Goal: Task Accomplishment & Management: Manage account settings

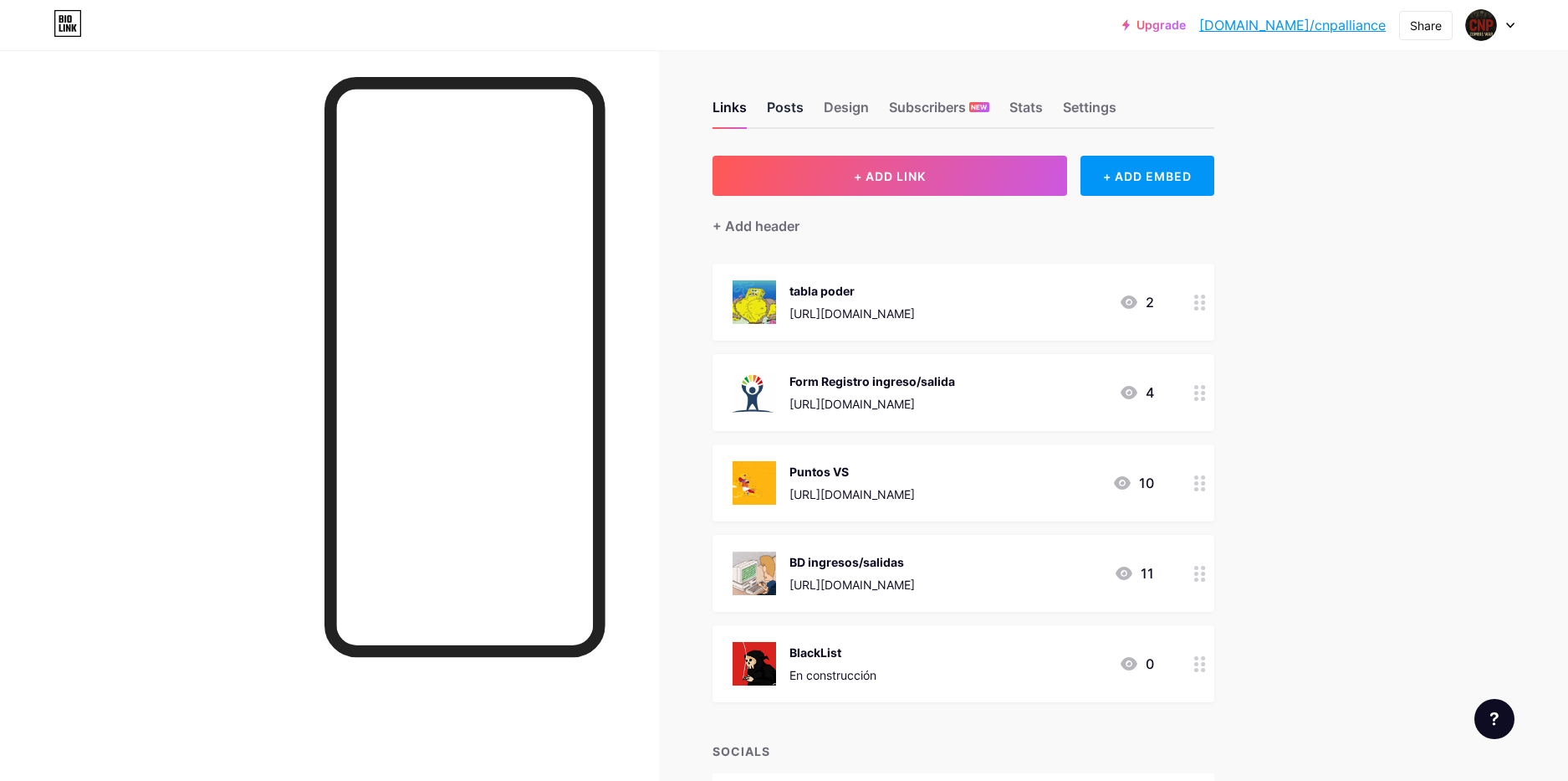
click at [782, 113] on div "Posts" at bounding box center [785, 111] width 37 height 30
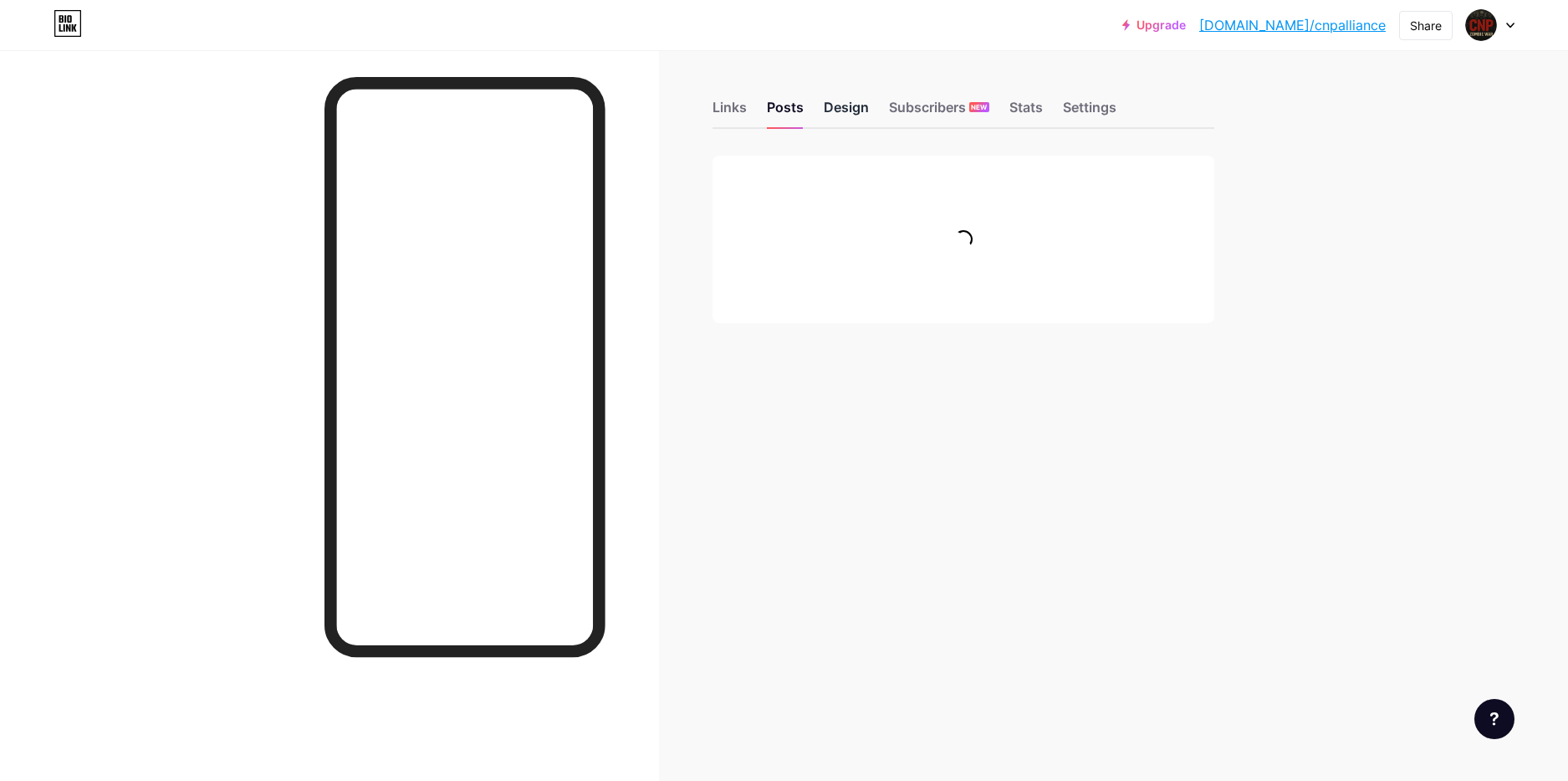
click at [837, 117] on div "Design" at bounding box center [846, 111] width 45 height 30
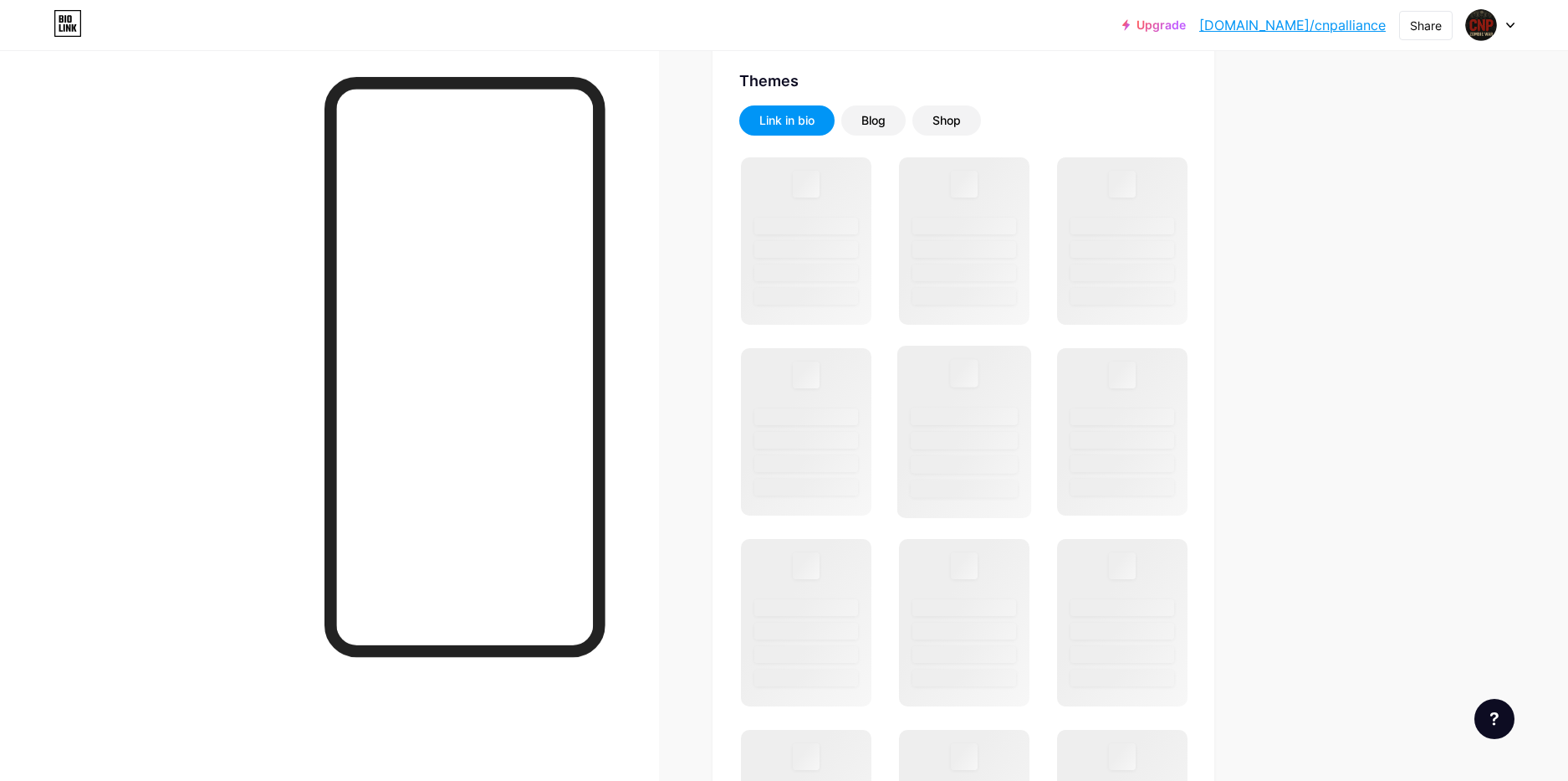
scroll to position [346, 0]
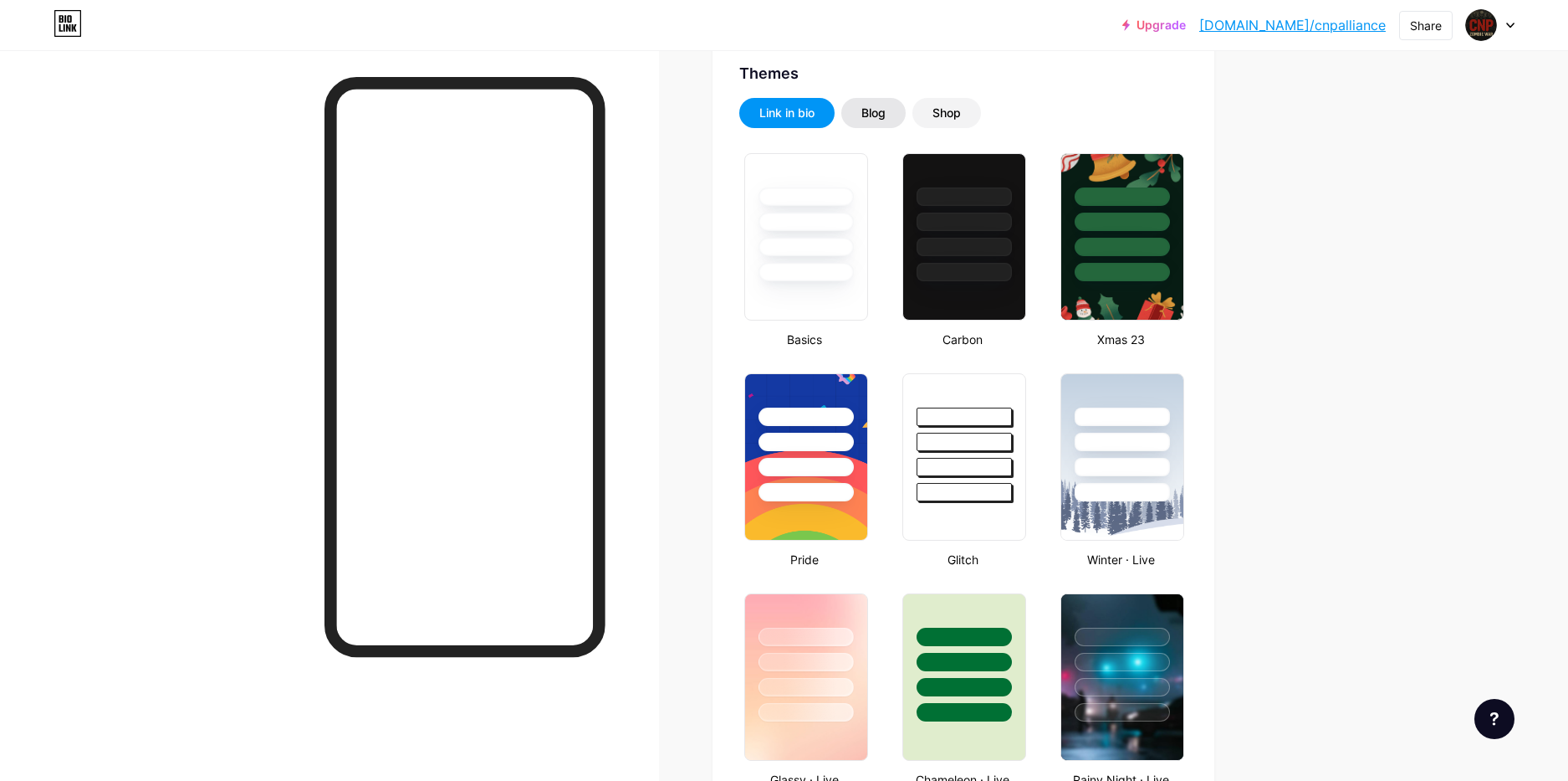
click at [873, 117] on div "Blog" at bounding box center [873, 113] width 25 height 17
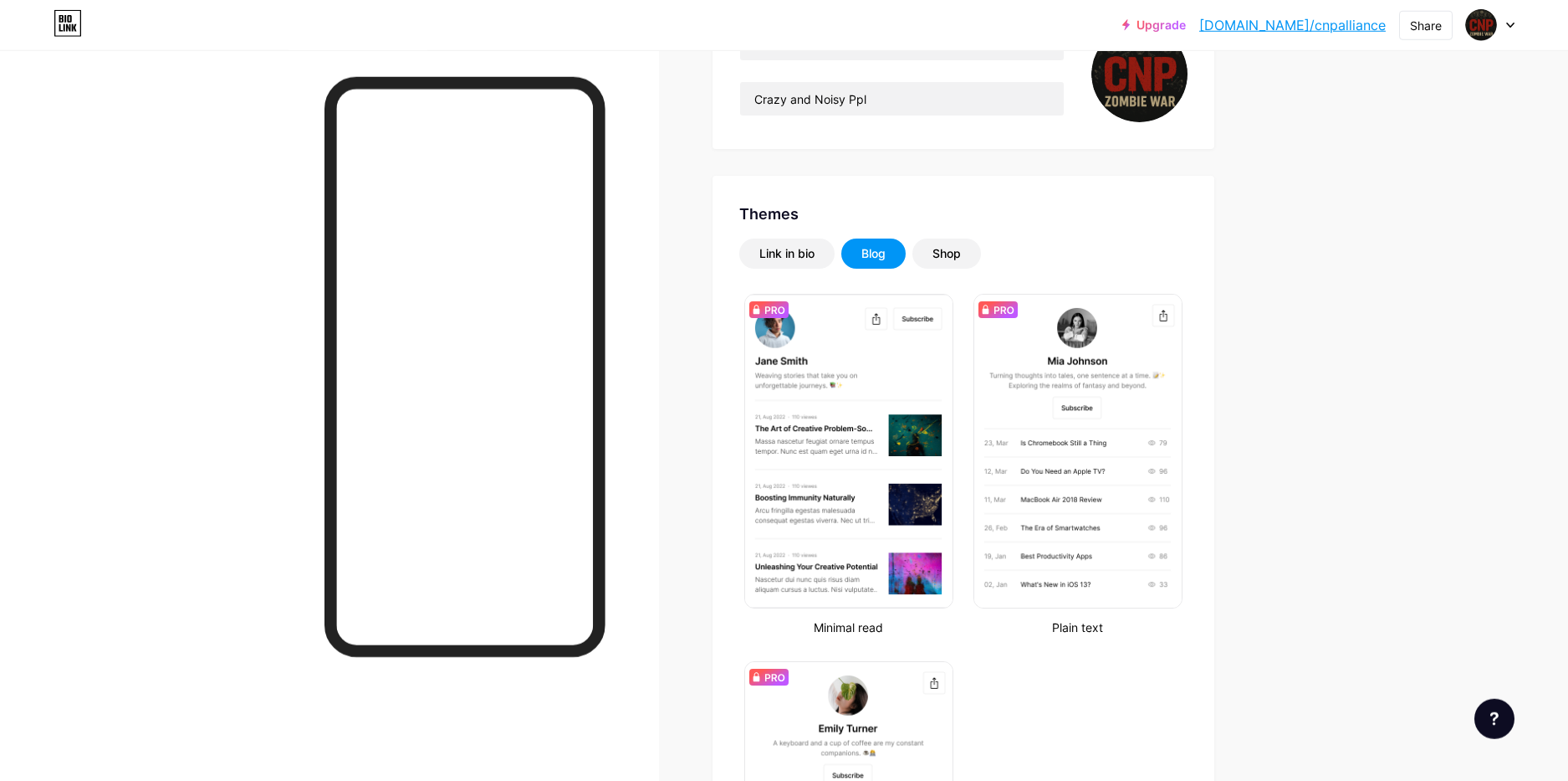
scroll to position [187, 0]
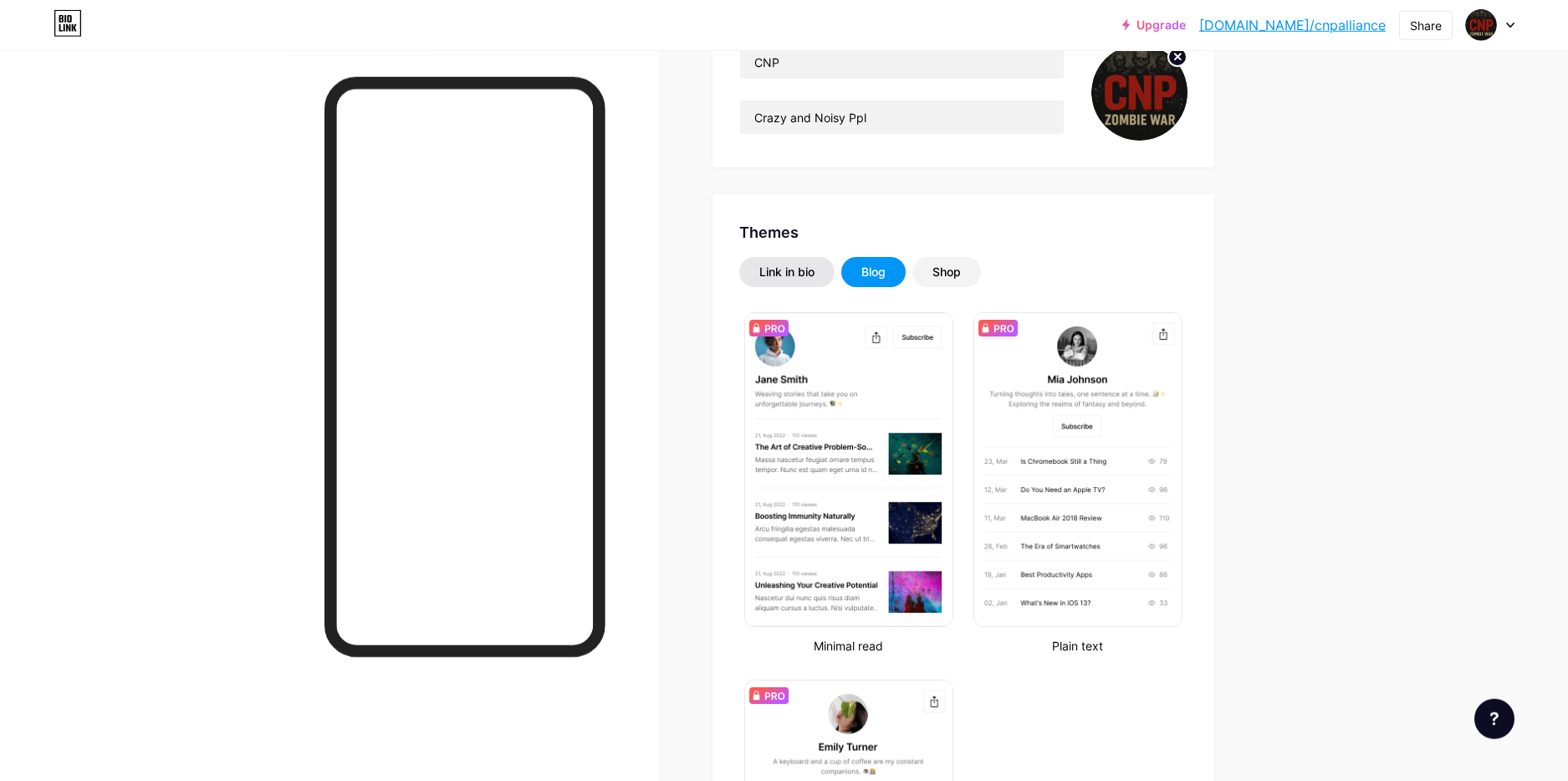
click at [774, 265] on div "Link in bio" at bounding box center [787, 272] width 55 height 17
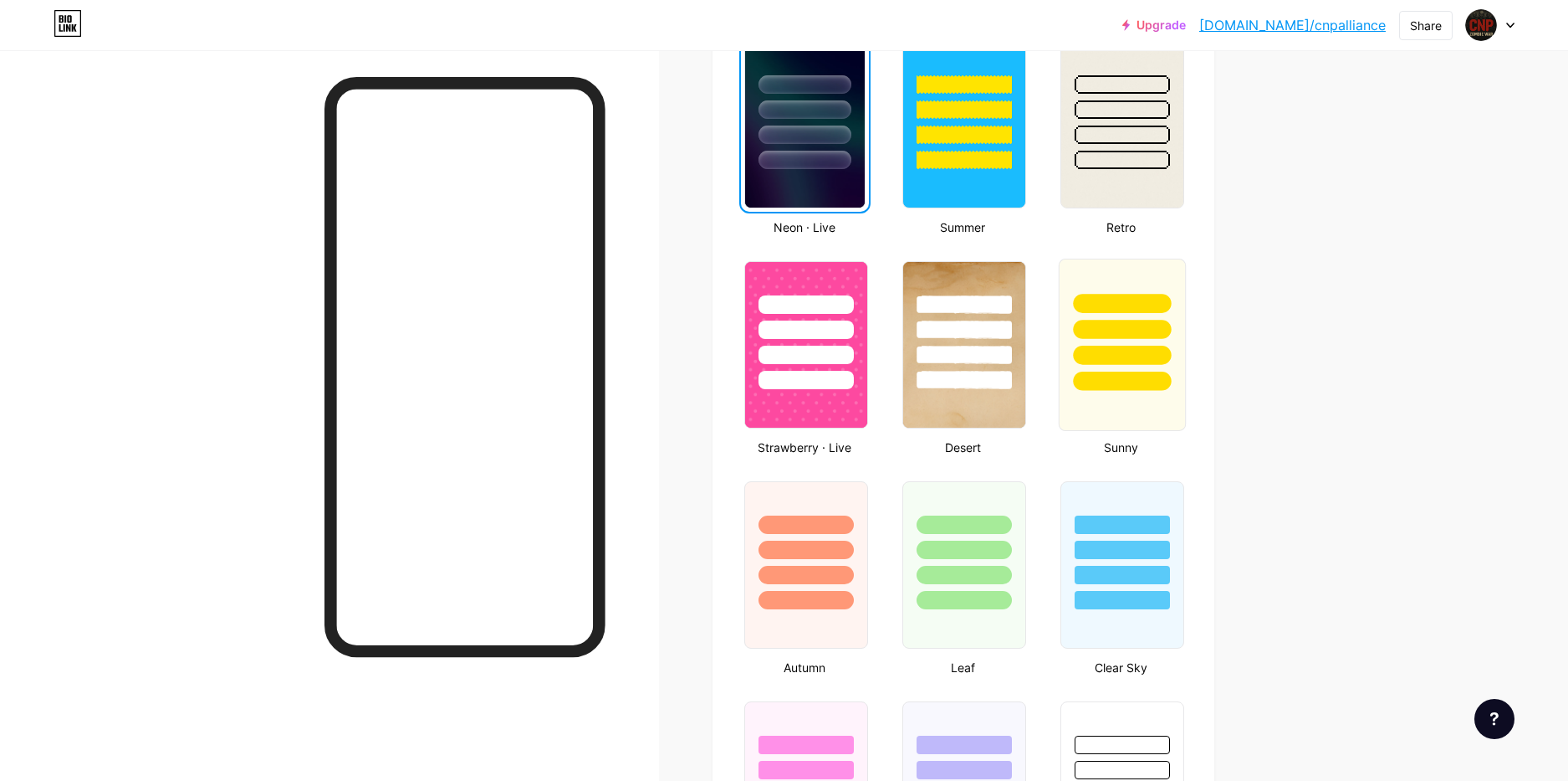
scroll to position [994, 0]
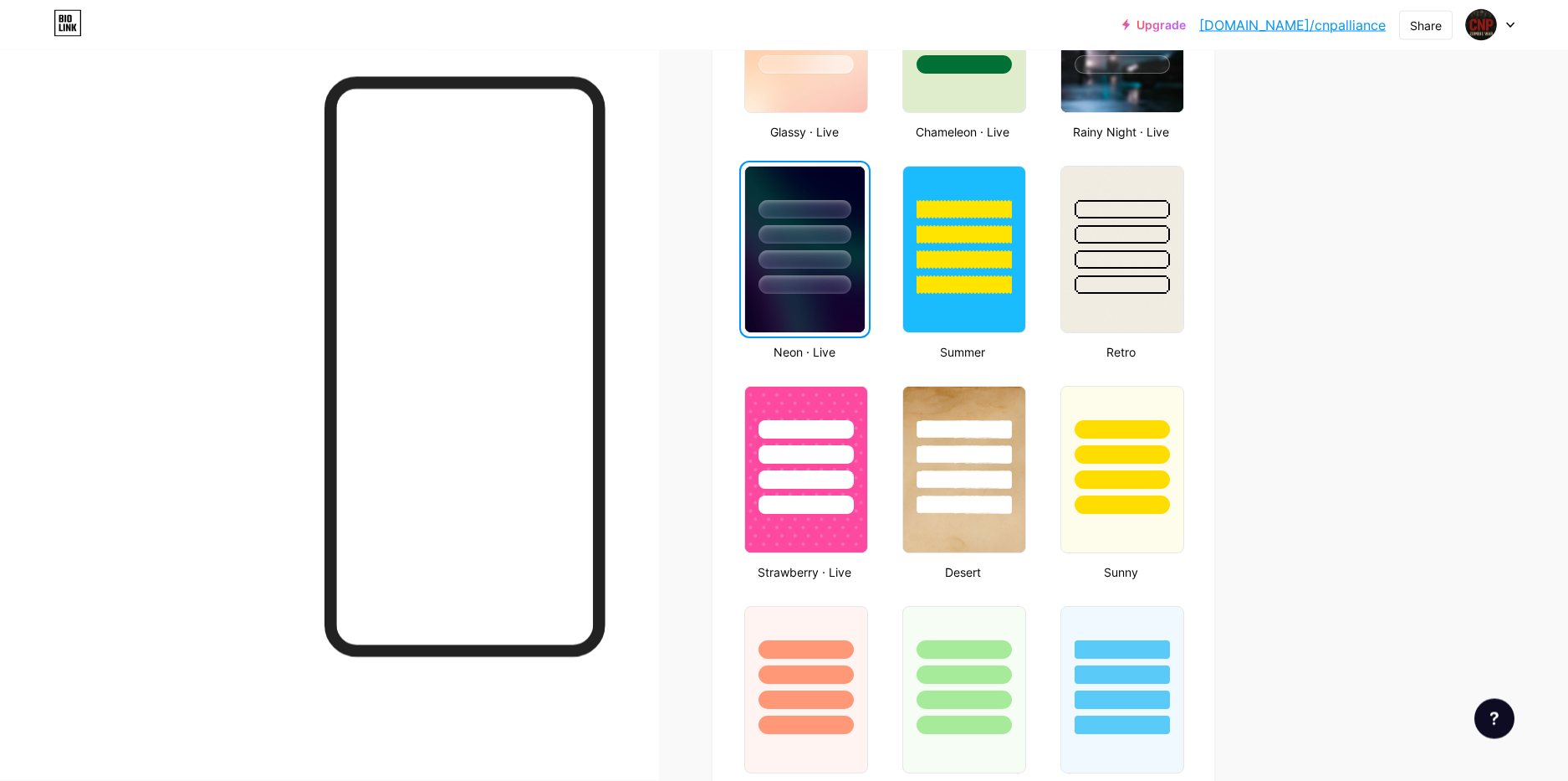
click at [792, 300] on img at bounding box center [805, 250] width 120 height 166
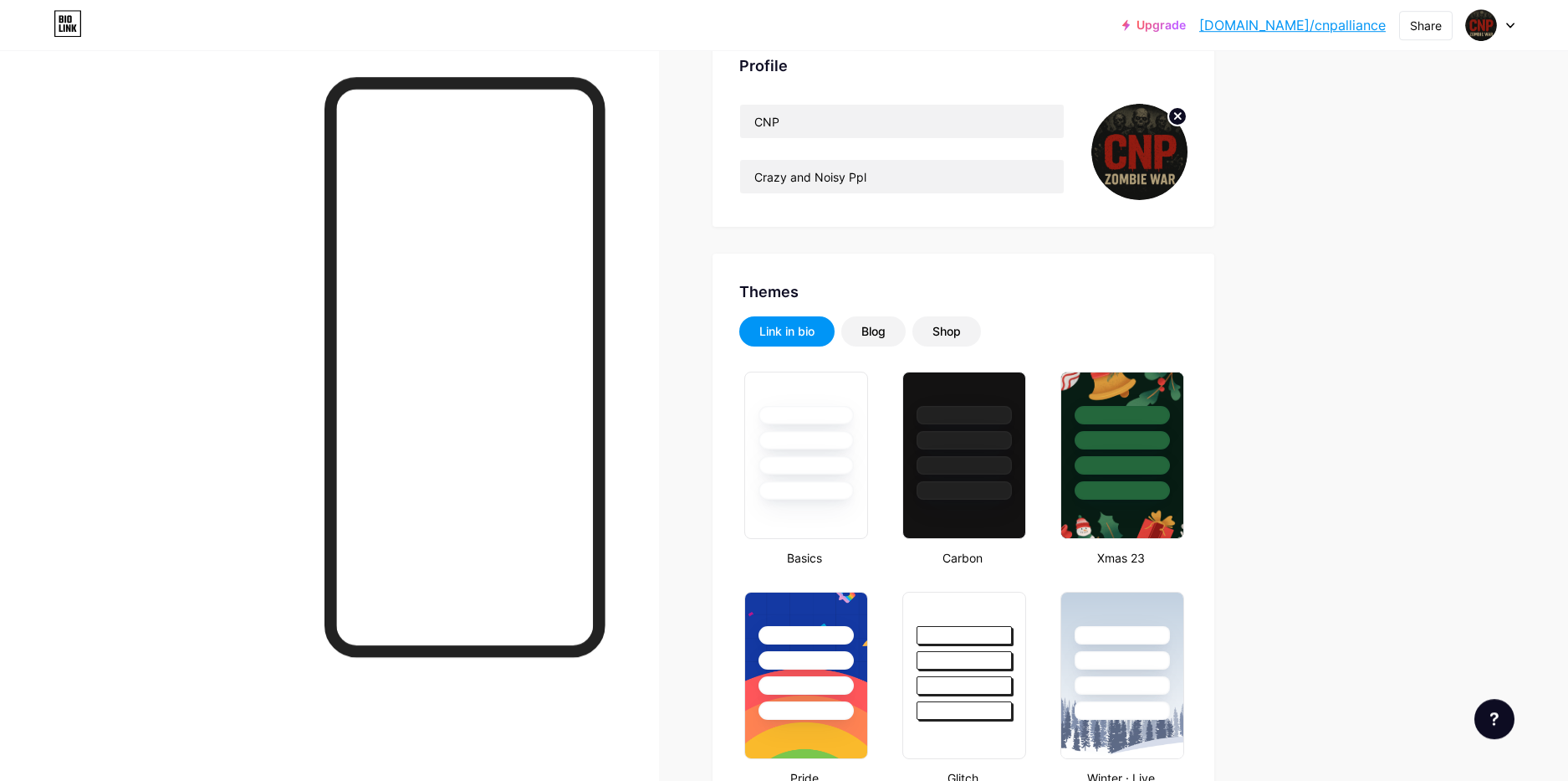
scroll to position [0, 0]
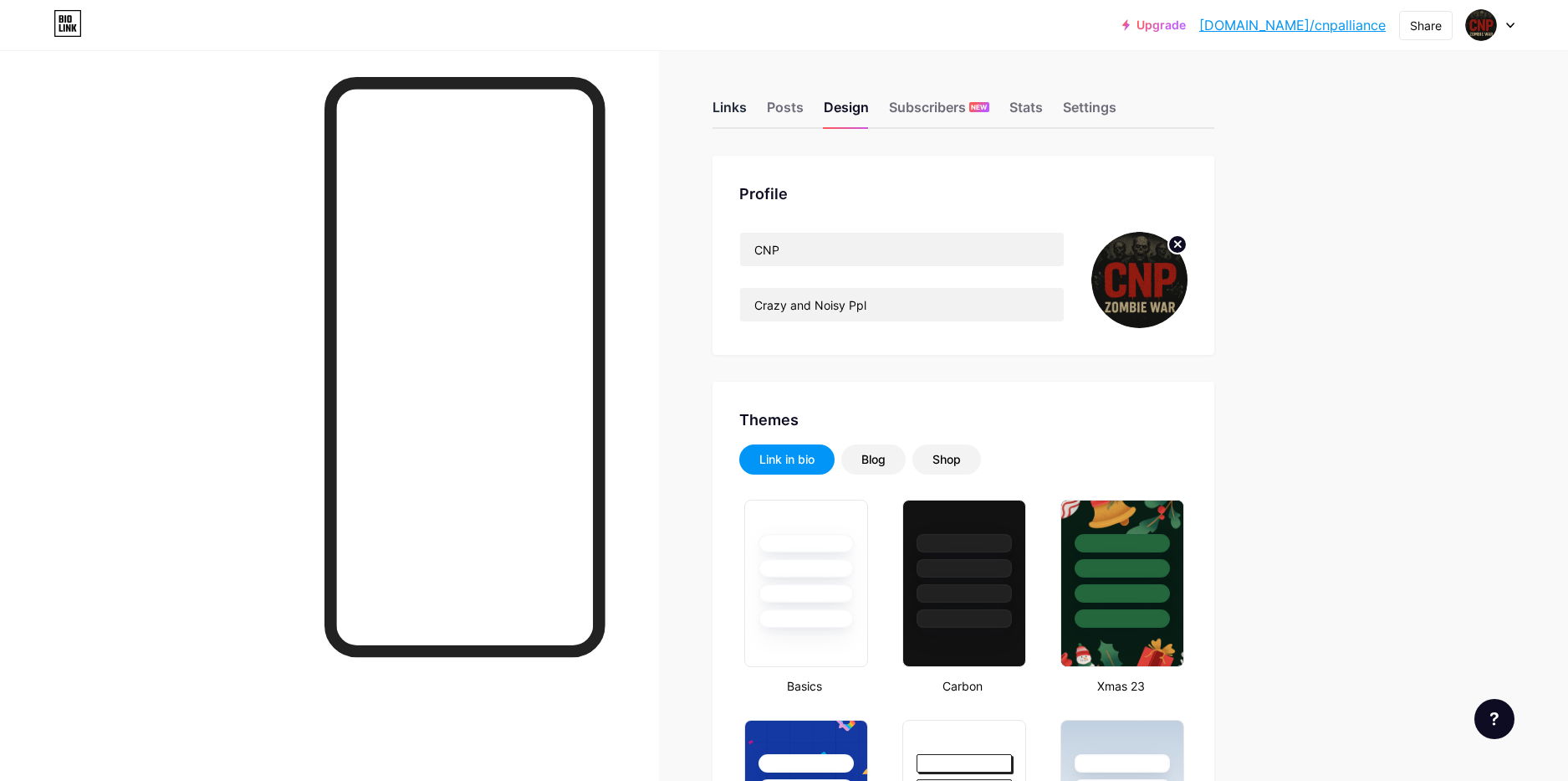
click at [736, 114] on div "Links" at bounding box center [730, 111] width 34 height 30
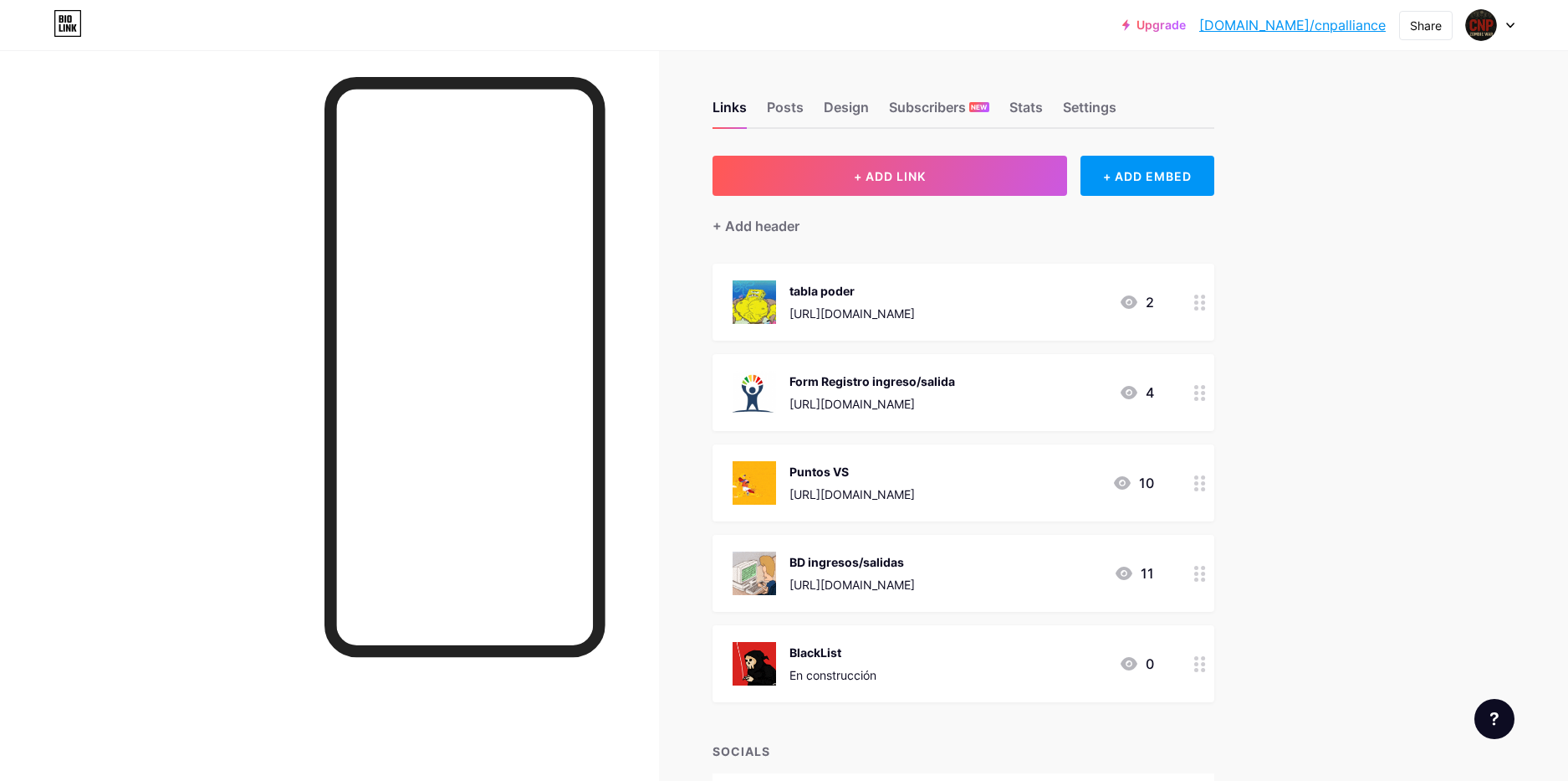
scroll to position [116, 0]
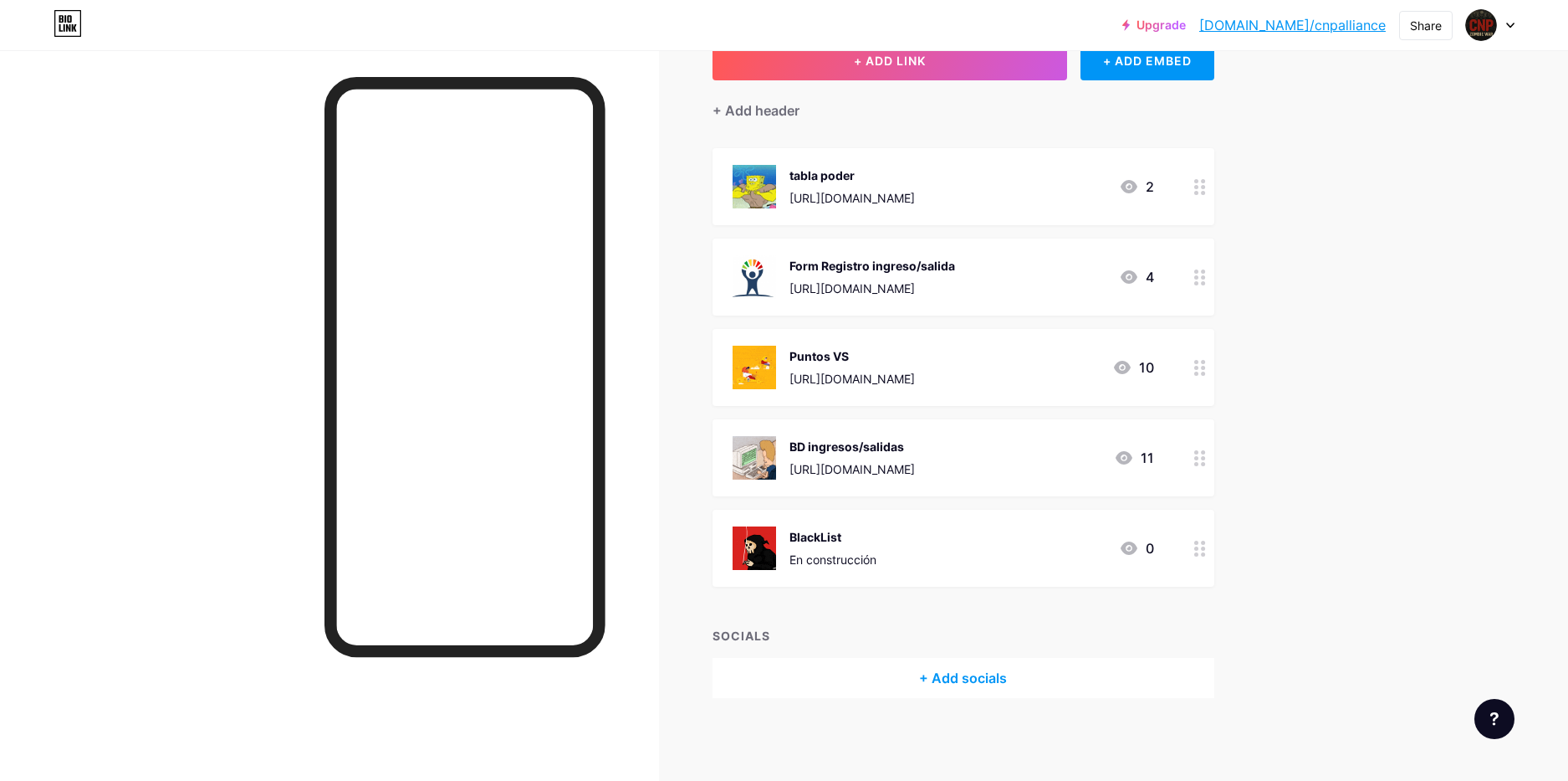
click at [843, 560] on div "En construcción" at bounding box center [833, 559] width 87 height 18
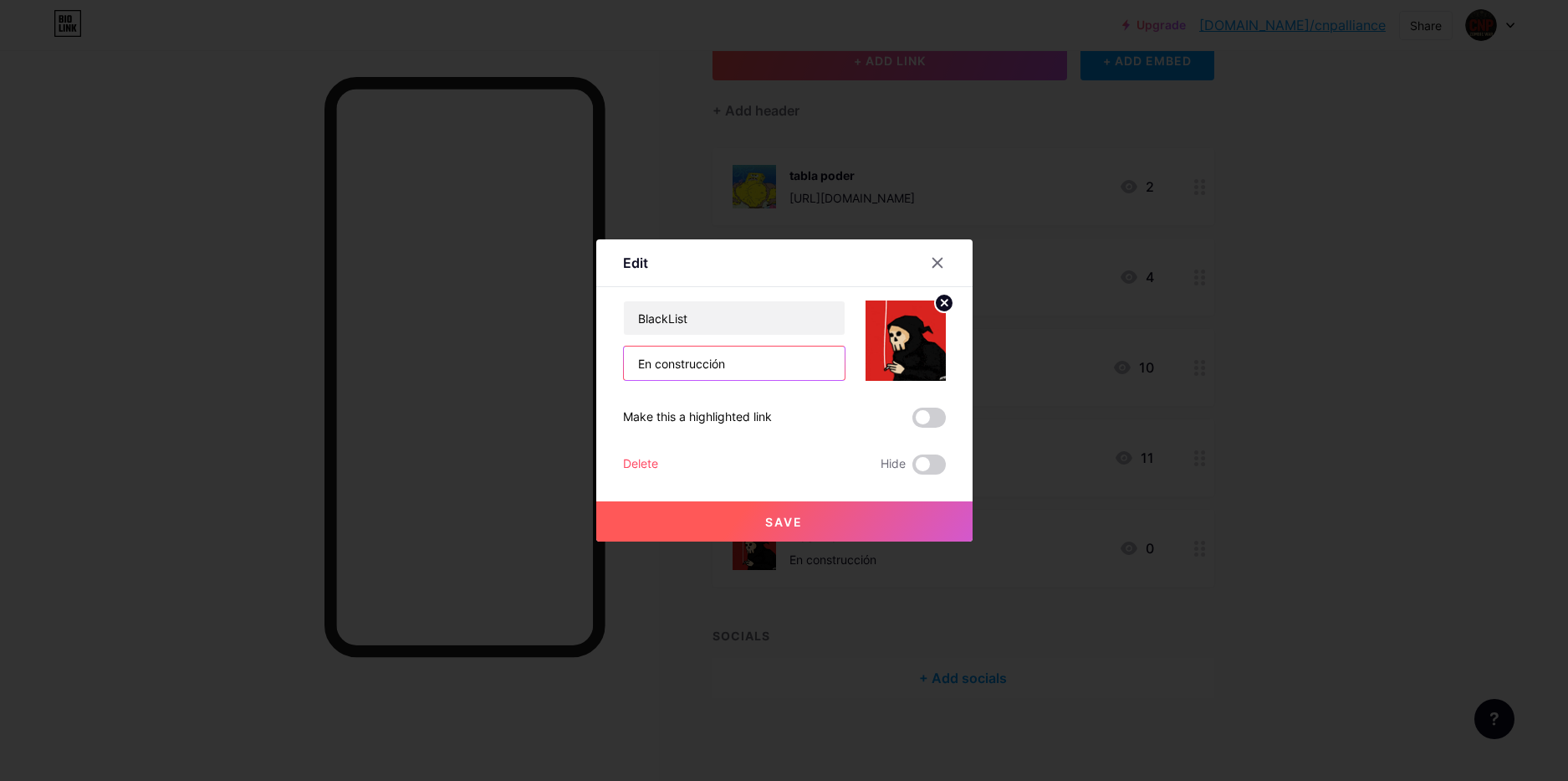
click at [695, 358] on input "En construcción" at bounding box center [735, 362] width 221 height 33
click at [640, 324] on input "BlackList" at bounding box center [735, 317] width 221 height 33
type input "Add to BlackList"
click at [718, 355] on input "En construcción" at bounding box center [735, 362] width 221 height 33
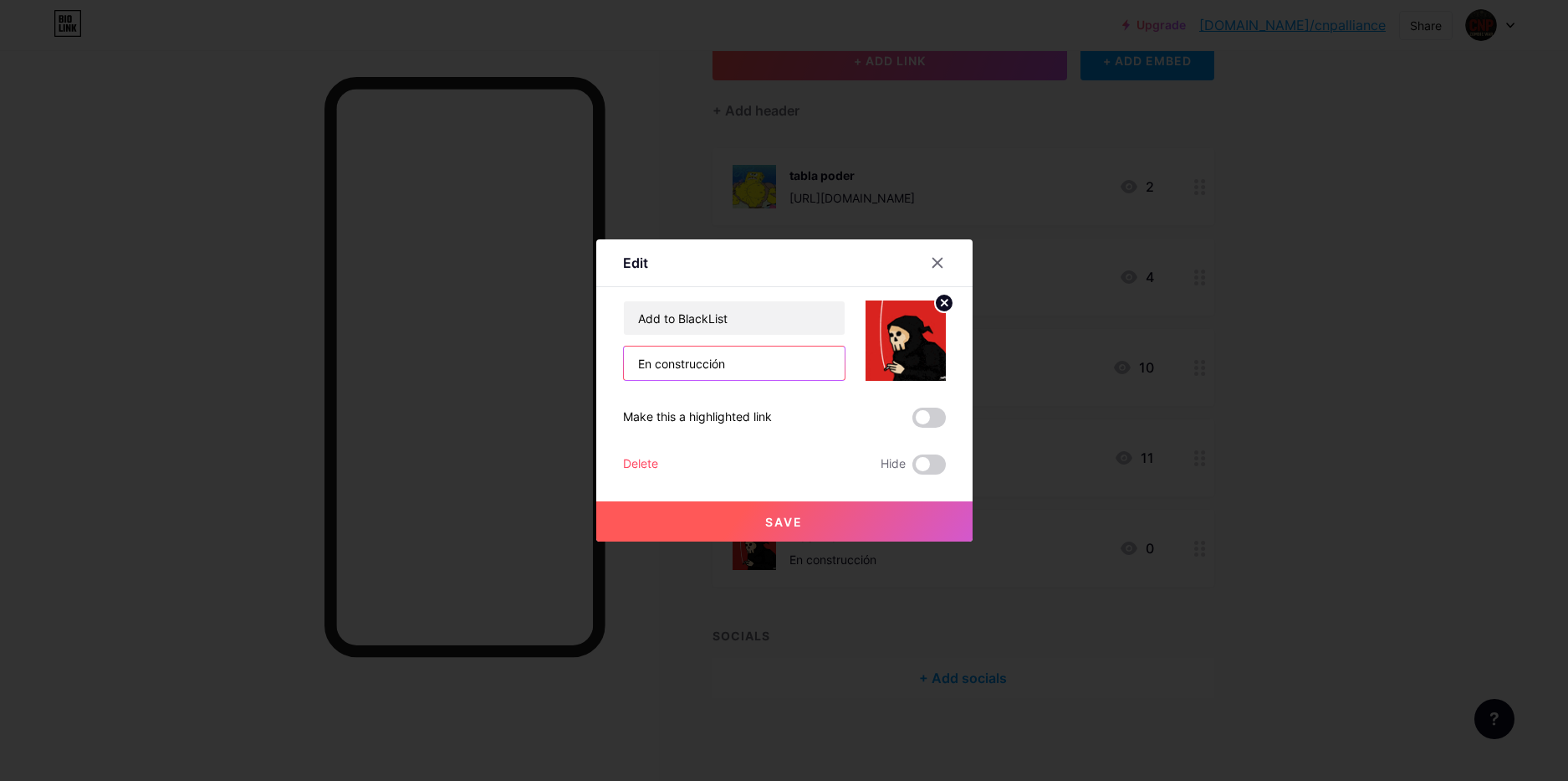
click at [718, 355] on input "En construcción" at bounding box center [735, 362] width 221 height 33
paste input "[URL][DOMAIN_NAME]"
type input "[URL][DOMAIN_NAME]"
click at [804, 531] on button "Save" at bounding box center [784, 521] width 377 height 40
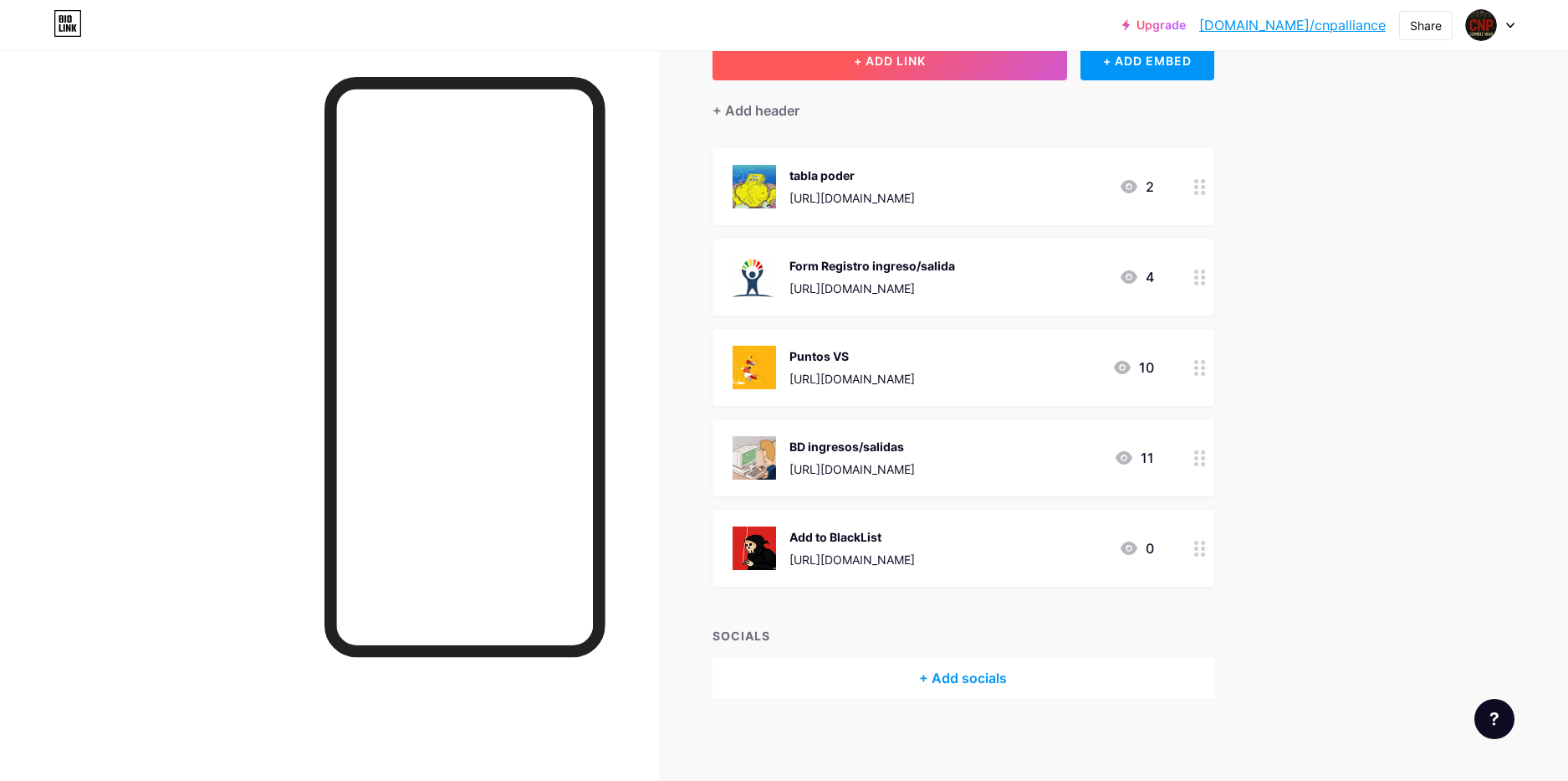
click at [952, 74] on button "+ ADD LINK" at bounding box center [890, 60] width 355 height 40
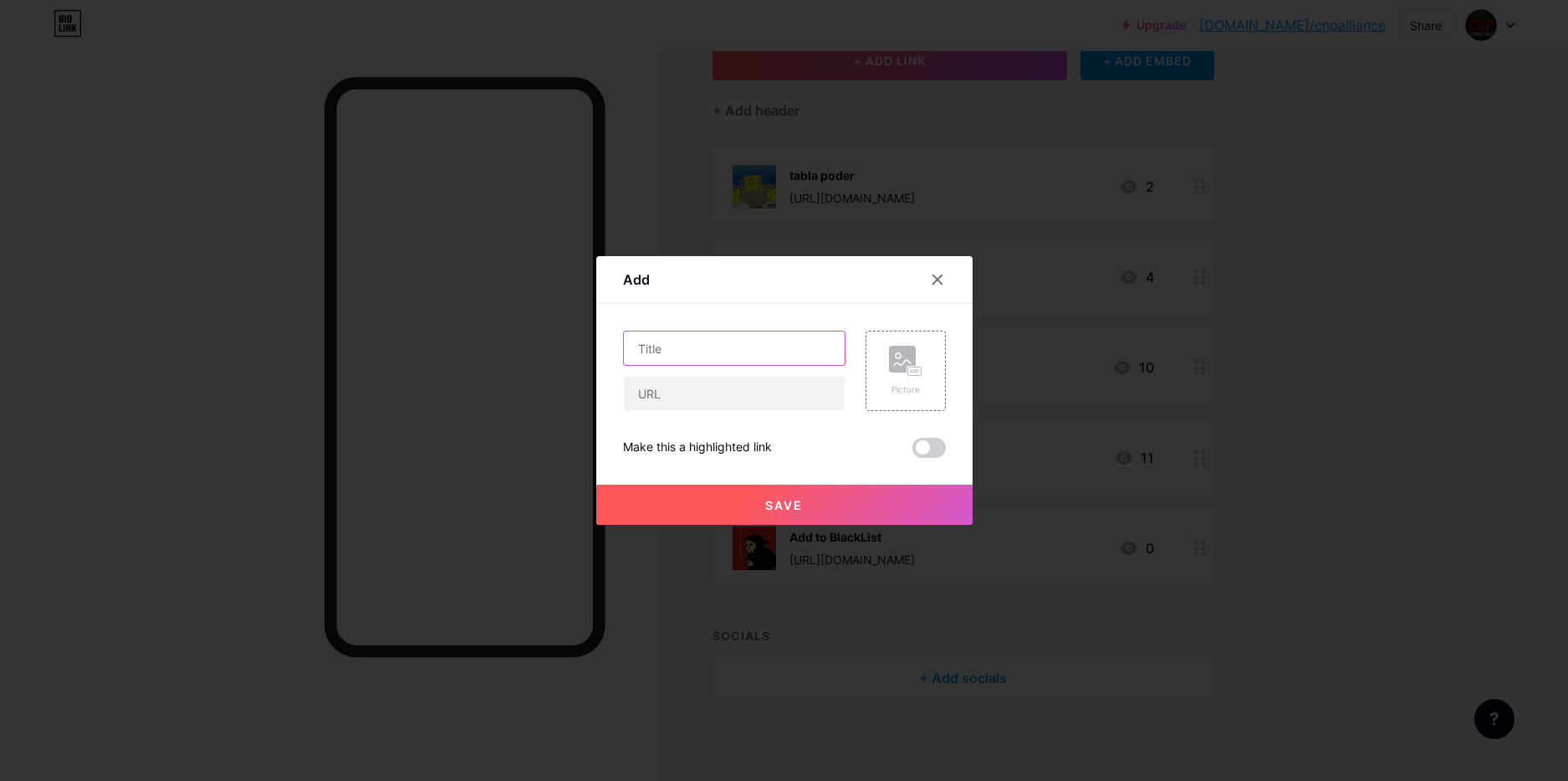
click at [707, 349] on input "text" at bounding box center [735, 348] width 221 height 33
type input "Remove from Blacklist"
click at [687, 391] on input "text" at bounding box center [735, 393] width 221 height 33
paste input "[URL][DOMAIN_NAME]"
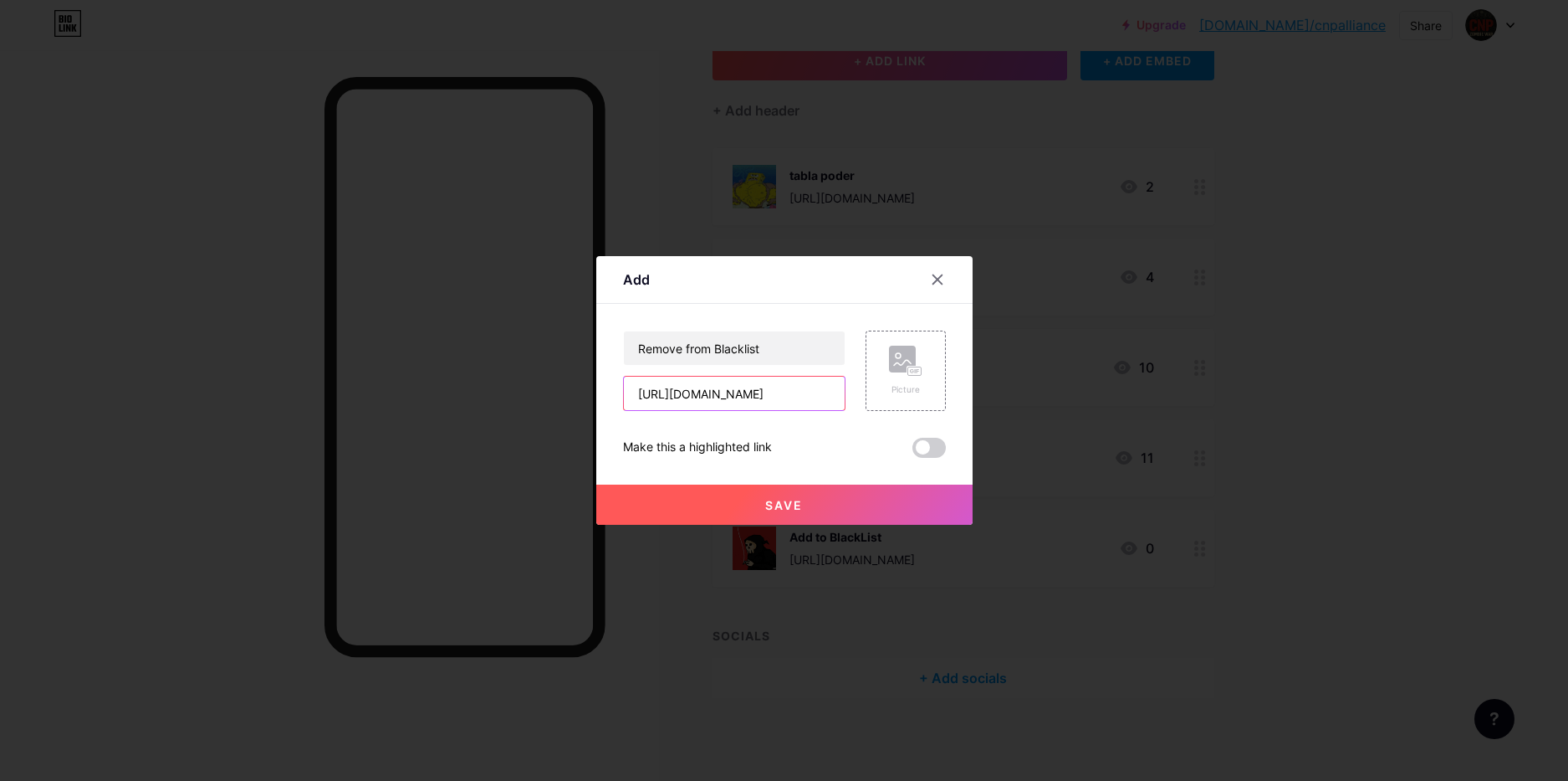
type input "[URL][DOMAIN_NAME]"
click at [806, 505] on button "Save" at bounding box center [784, 505] width 377 height 40
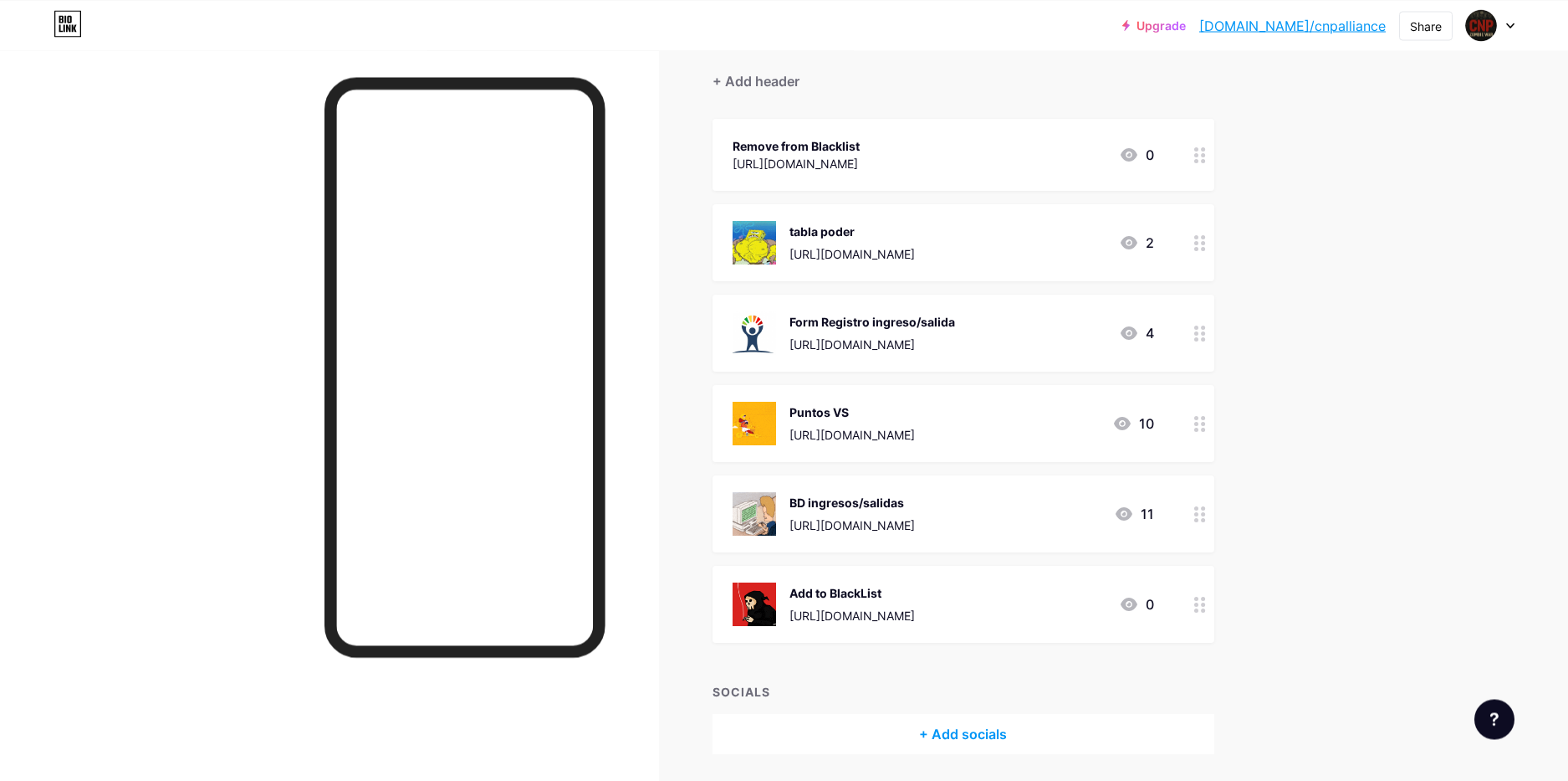
scroll to position [0, 0]
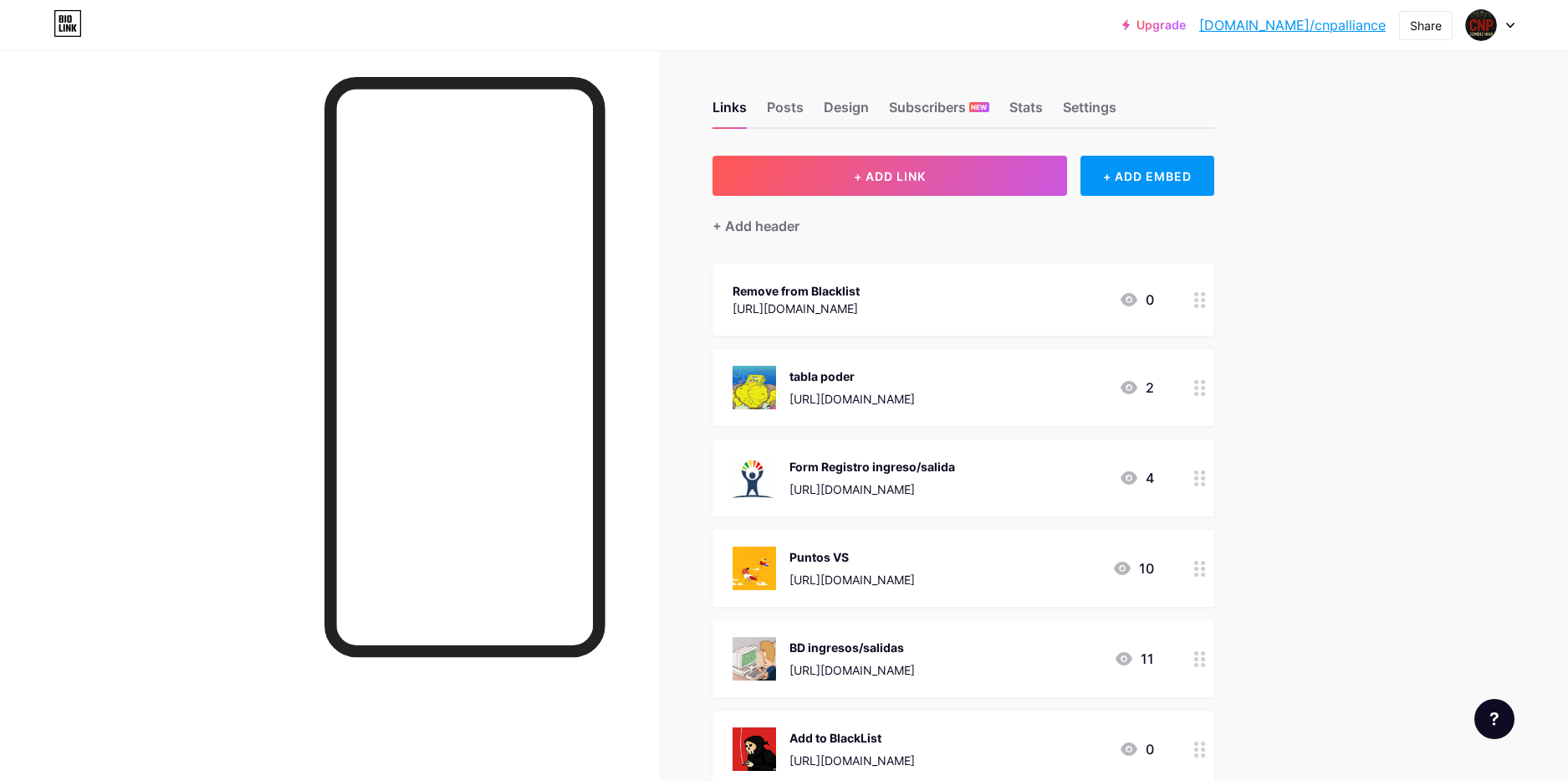
click at [780, 289] on div "Remove from Blacklist" at bounding box center [797, 291] width 128 height 18
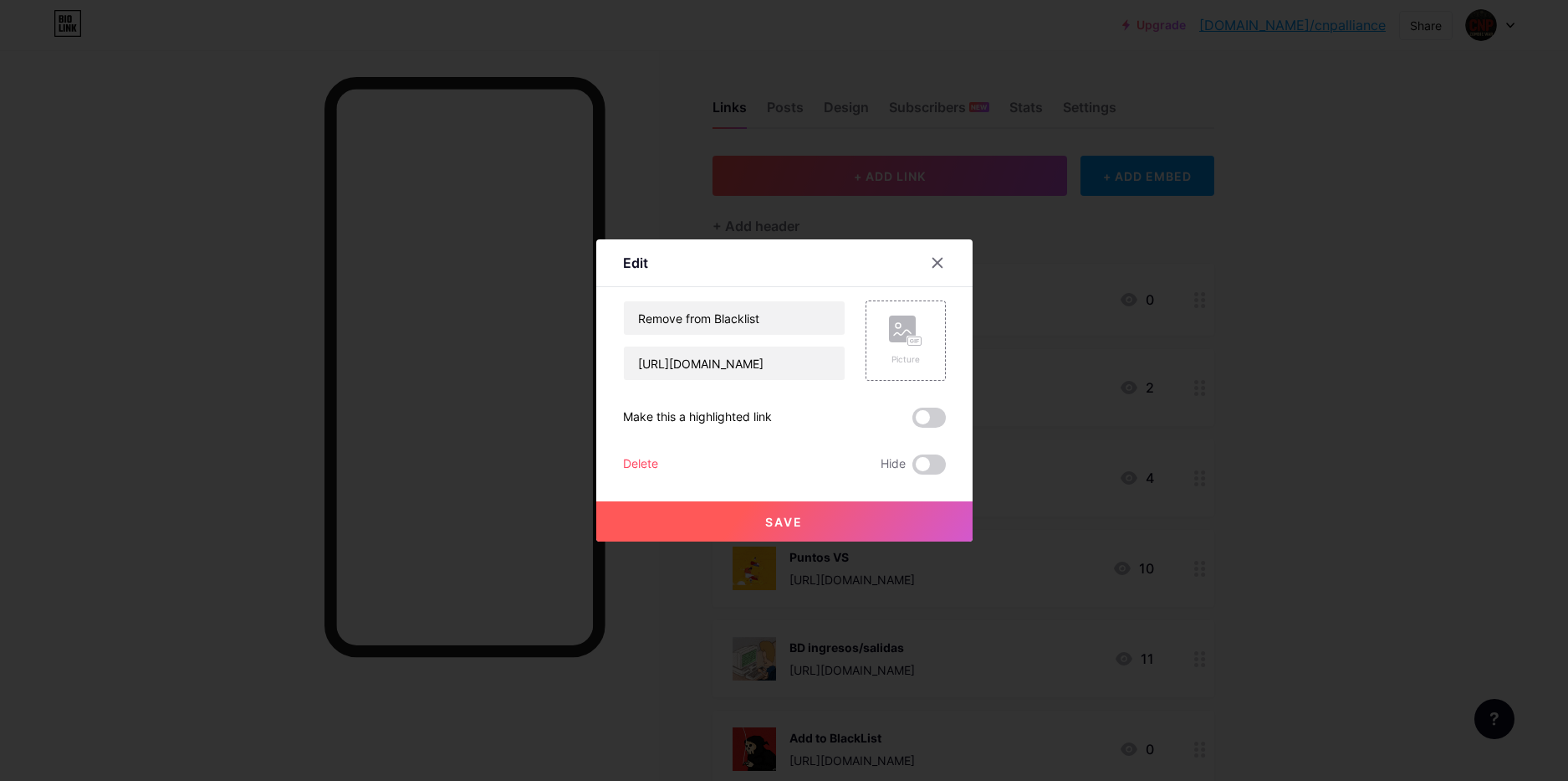
click at [931, 260] on div at bounding box center [937, 262] width 30 height 30
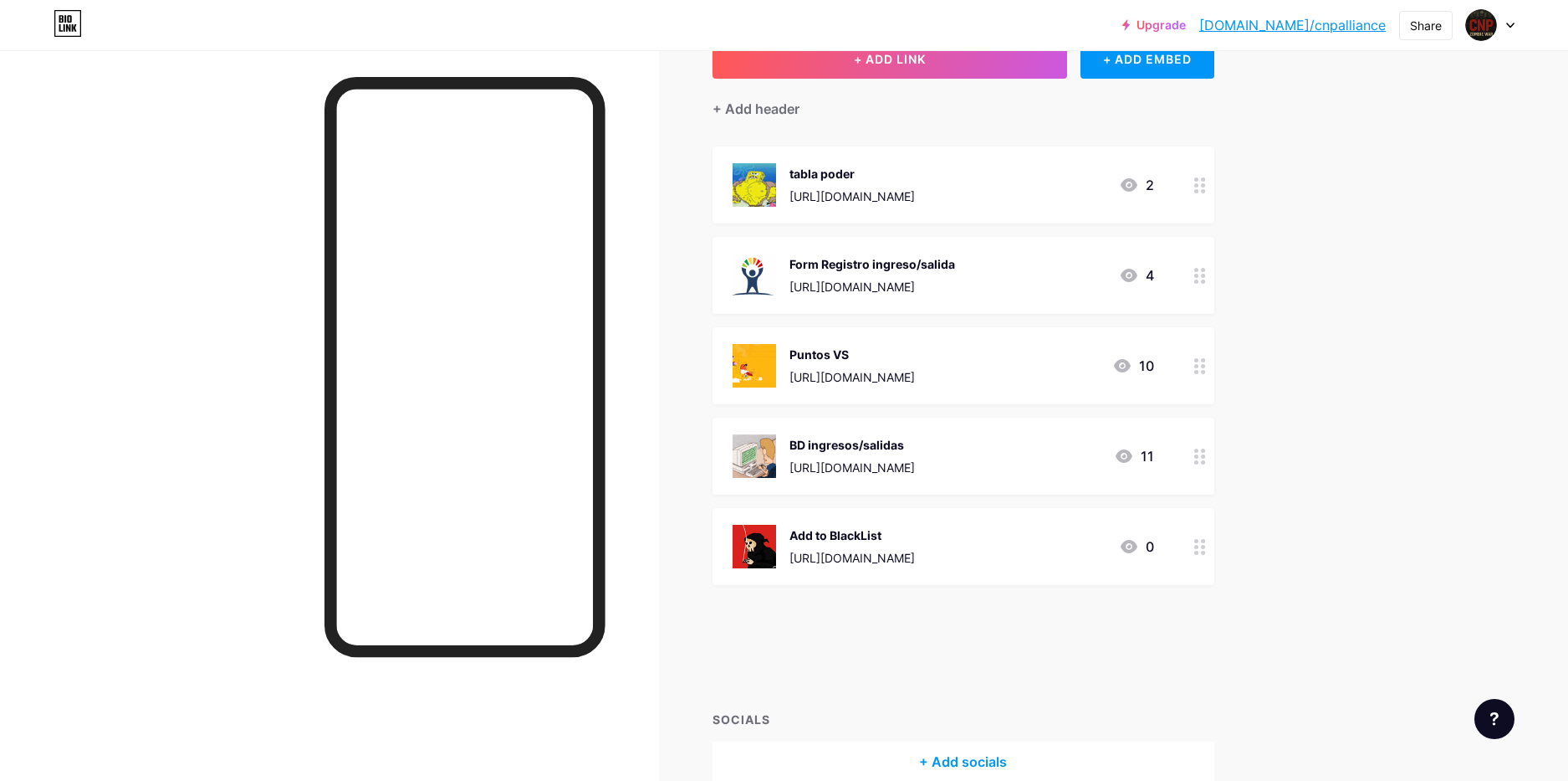
scroll to position [184, 0]
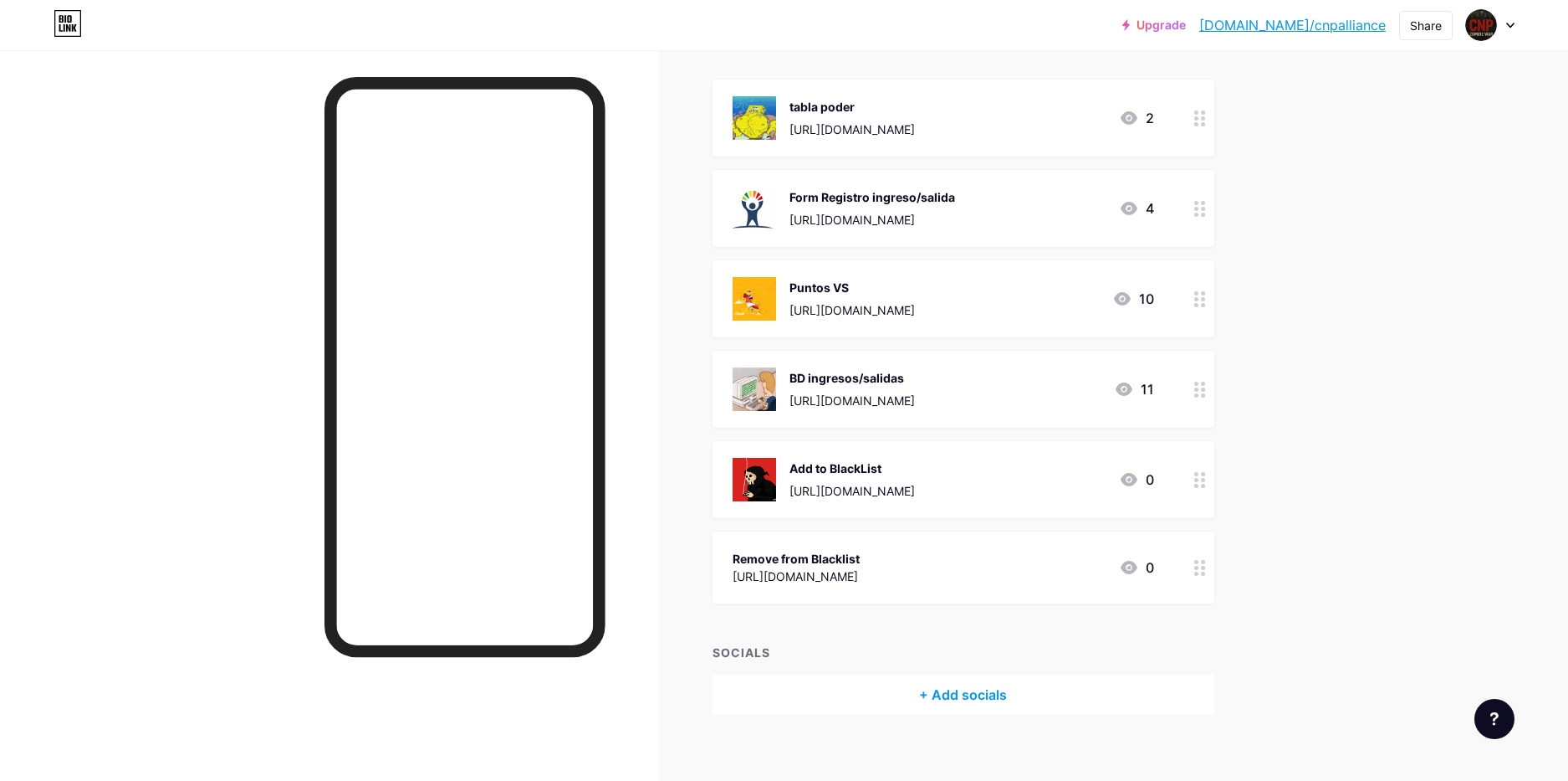
click at [779, 576] on div "[URL][DOMAIN_NAME]" at bounding box center [797, 576] width 128 height 18
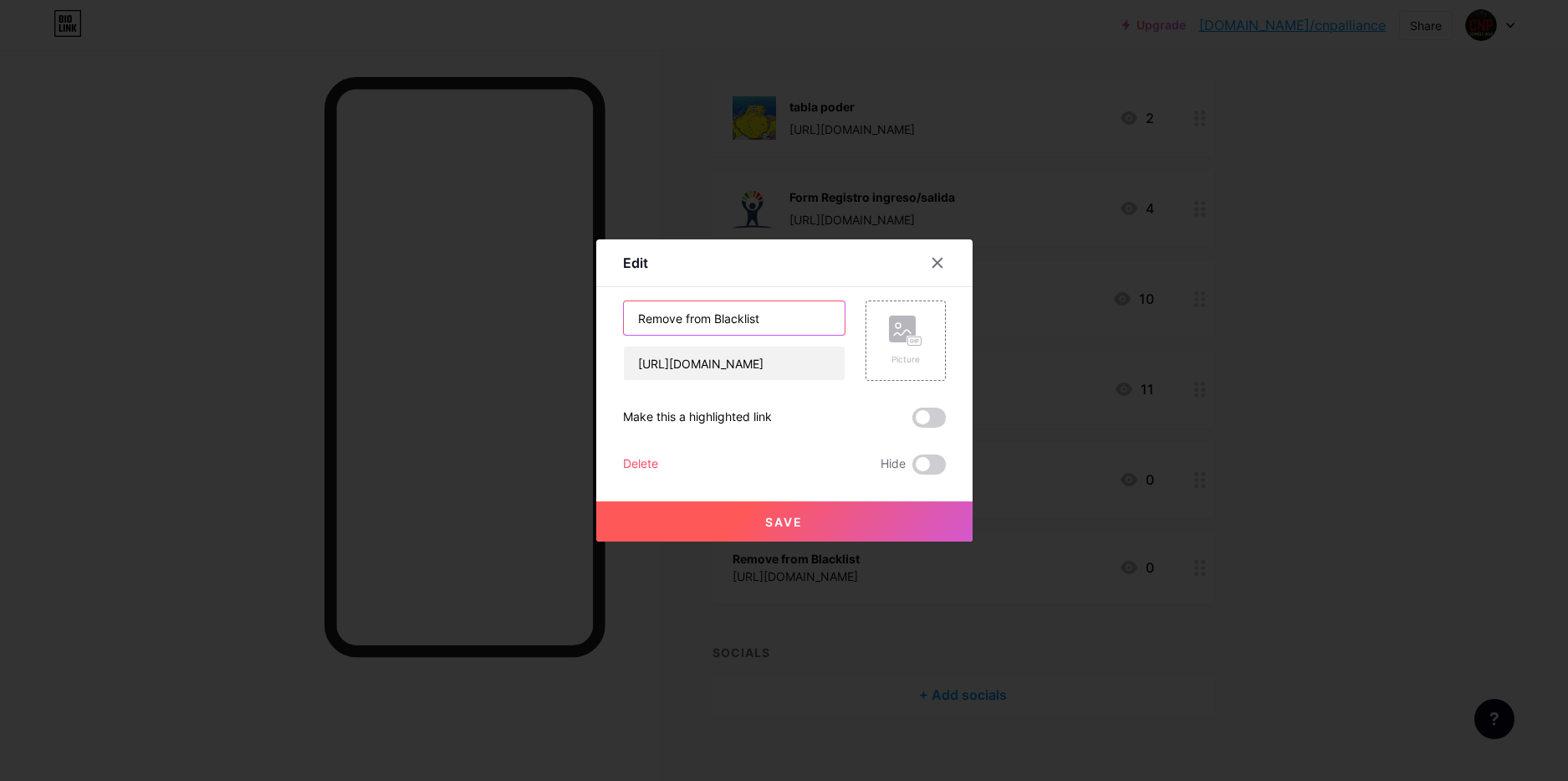
click at [641, 322] on input "Remove from Blacklist" at bounding box center [735, 317] width 221 height 33
type input "Remove from Blacklist"
click at [906, 340] on rect at bounding box center [902, 328] width 26 height 26
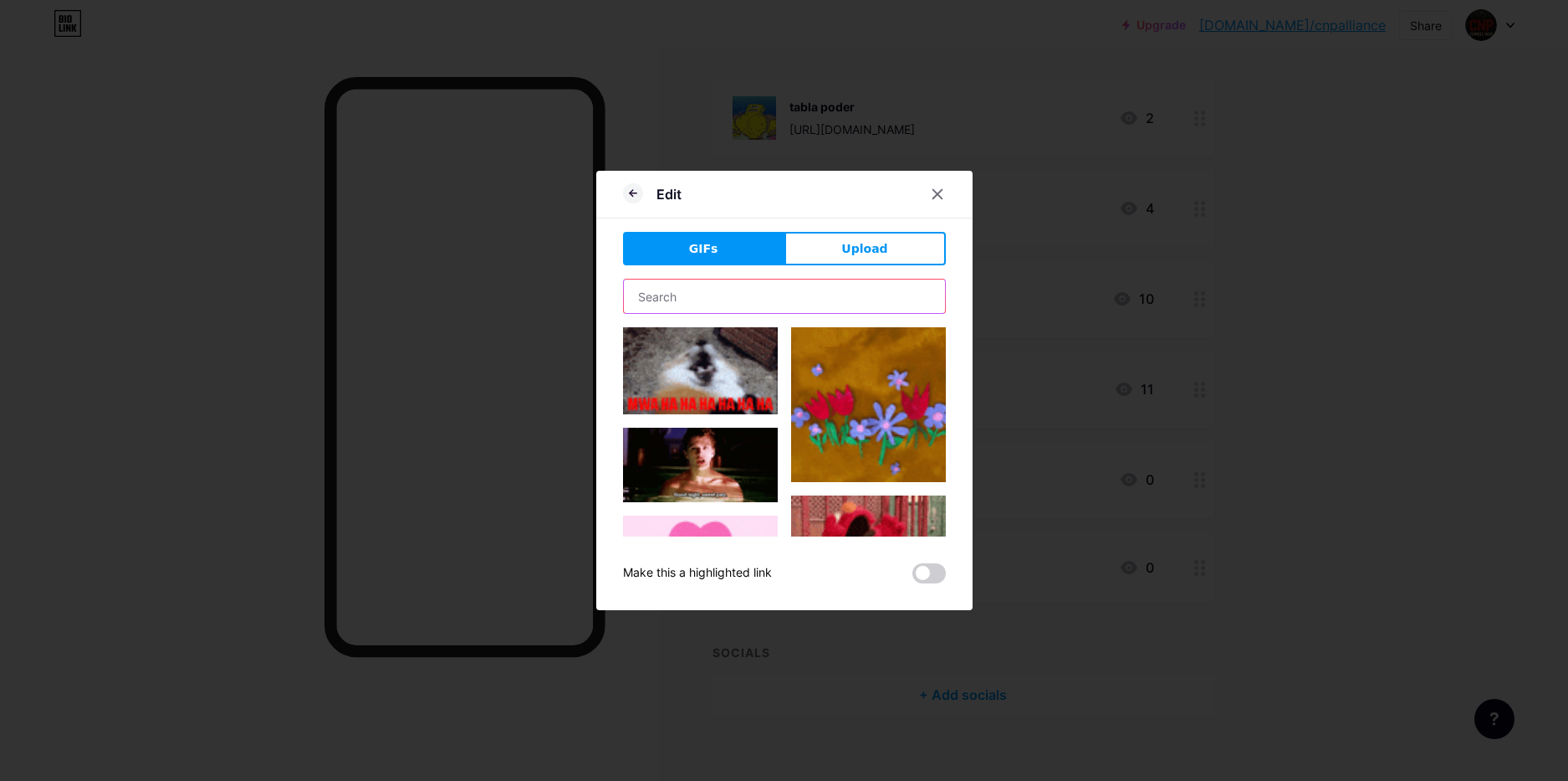
click at [707, 298] on input "text" at bounding box center [785, 296] width 321 height 33
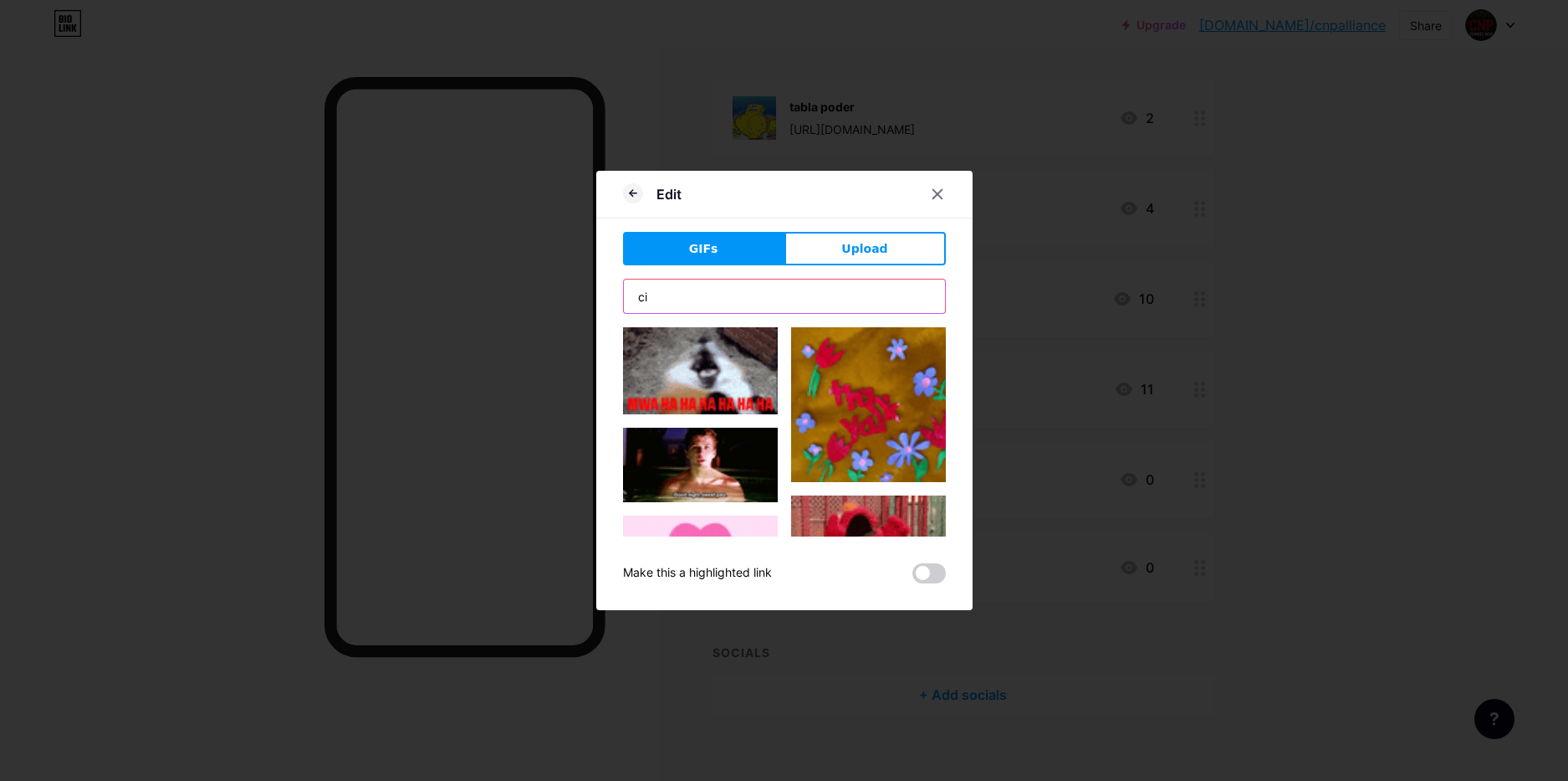
type input "c"
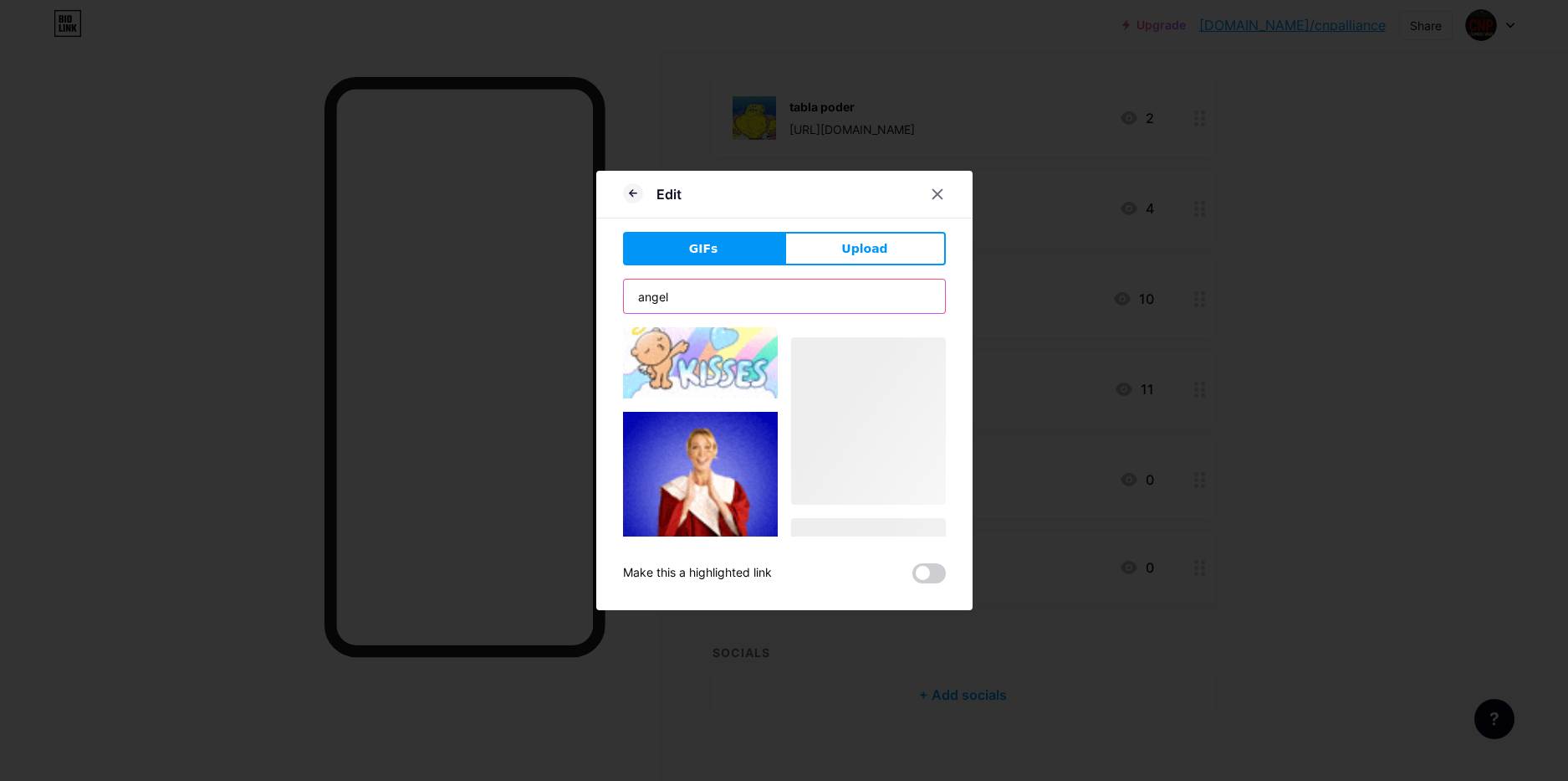
scroll to position [1175, 0]
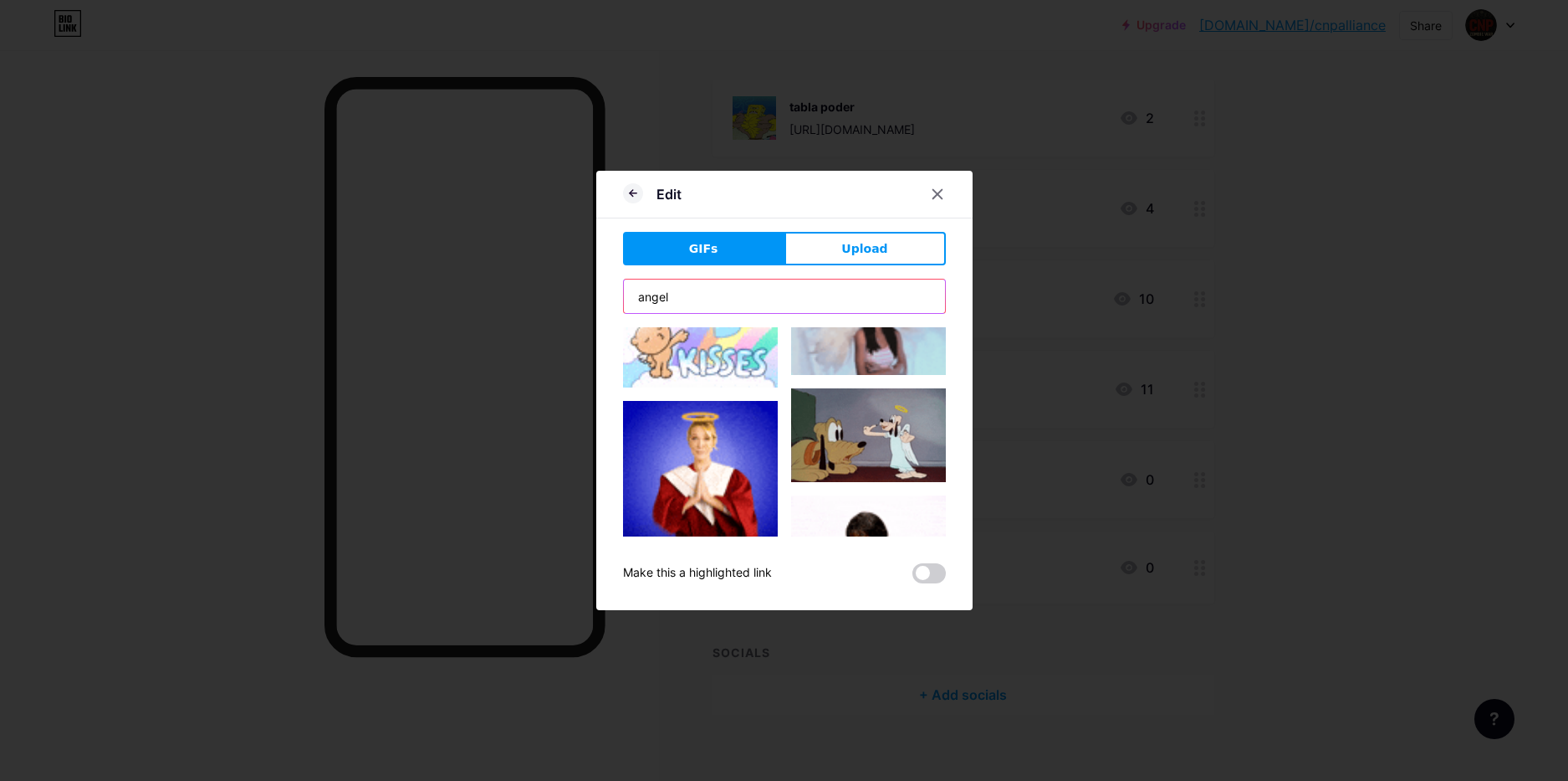
drag, startPoint x: 677, startPoint y: 295, endPoint x: 522, endPoint y: 271, distance: 156.8
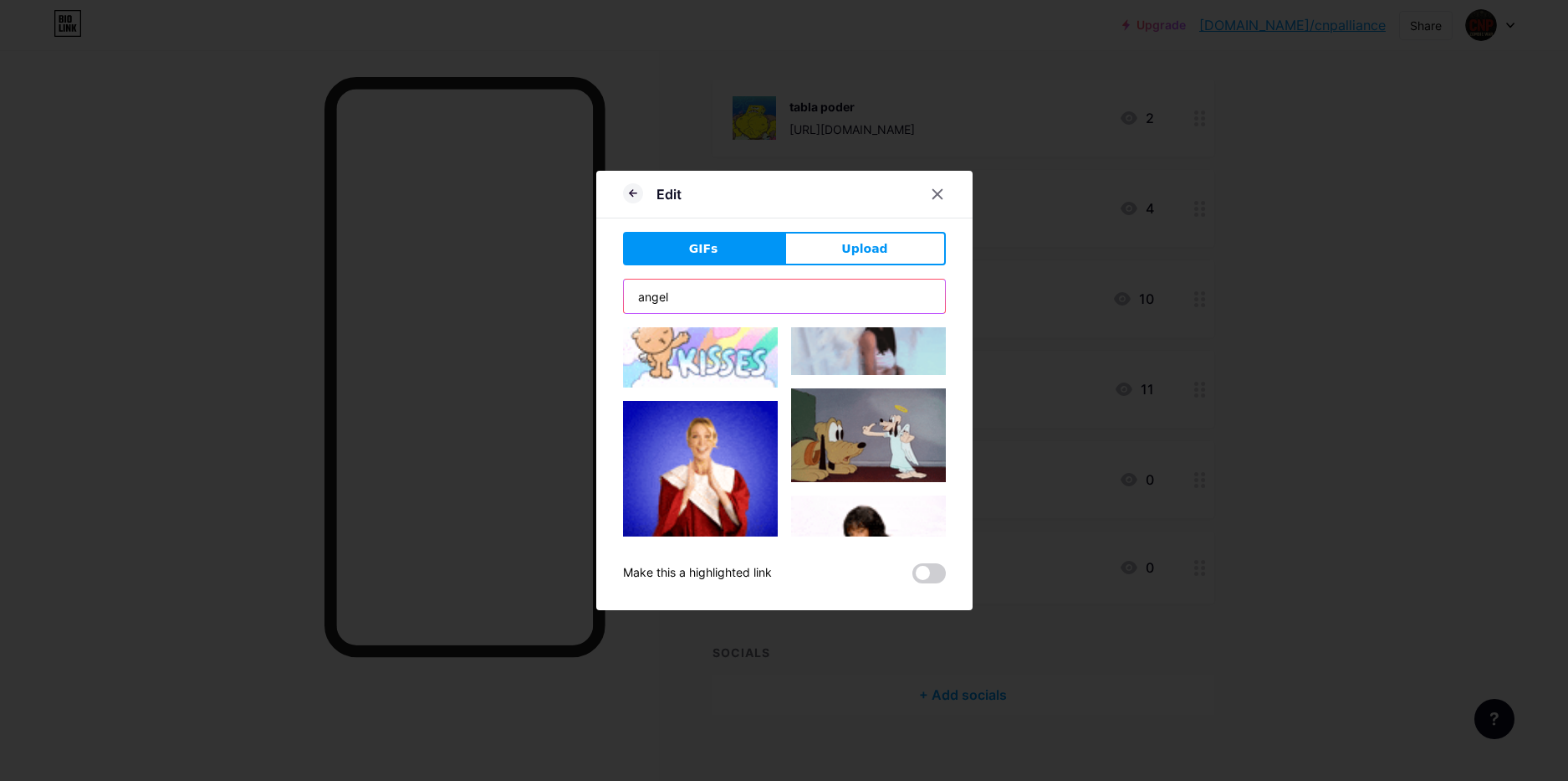
click at [624, 280] on input "angel" at bounding box center [785, 296] width 321 height 33
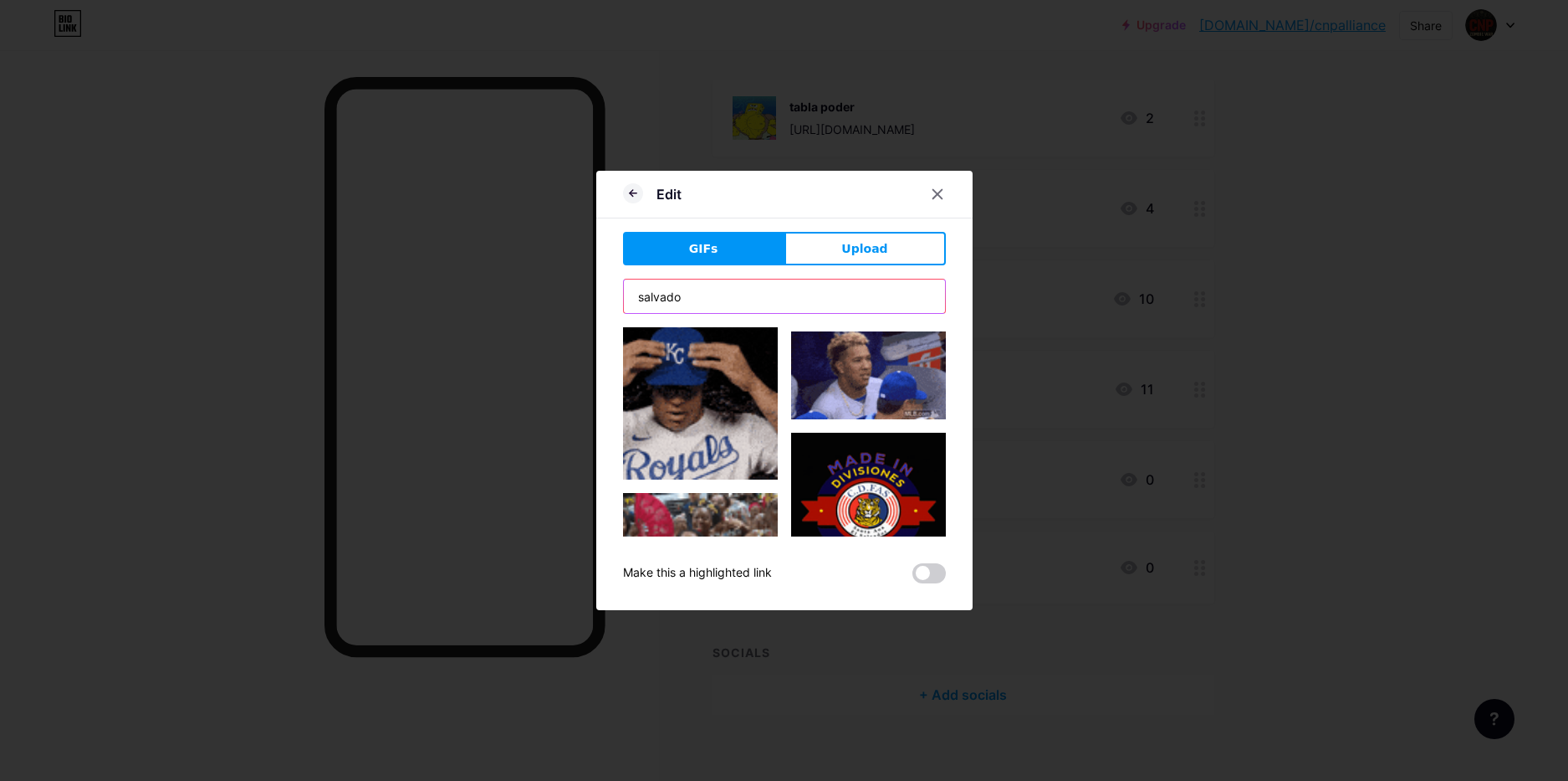
scroll to position [983, 0]
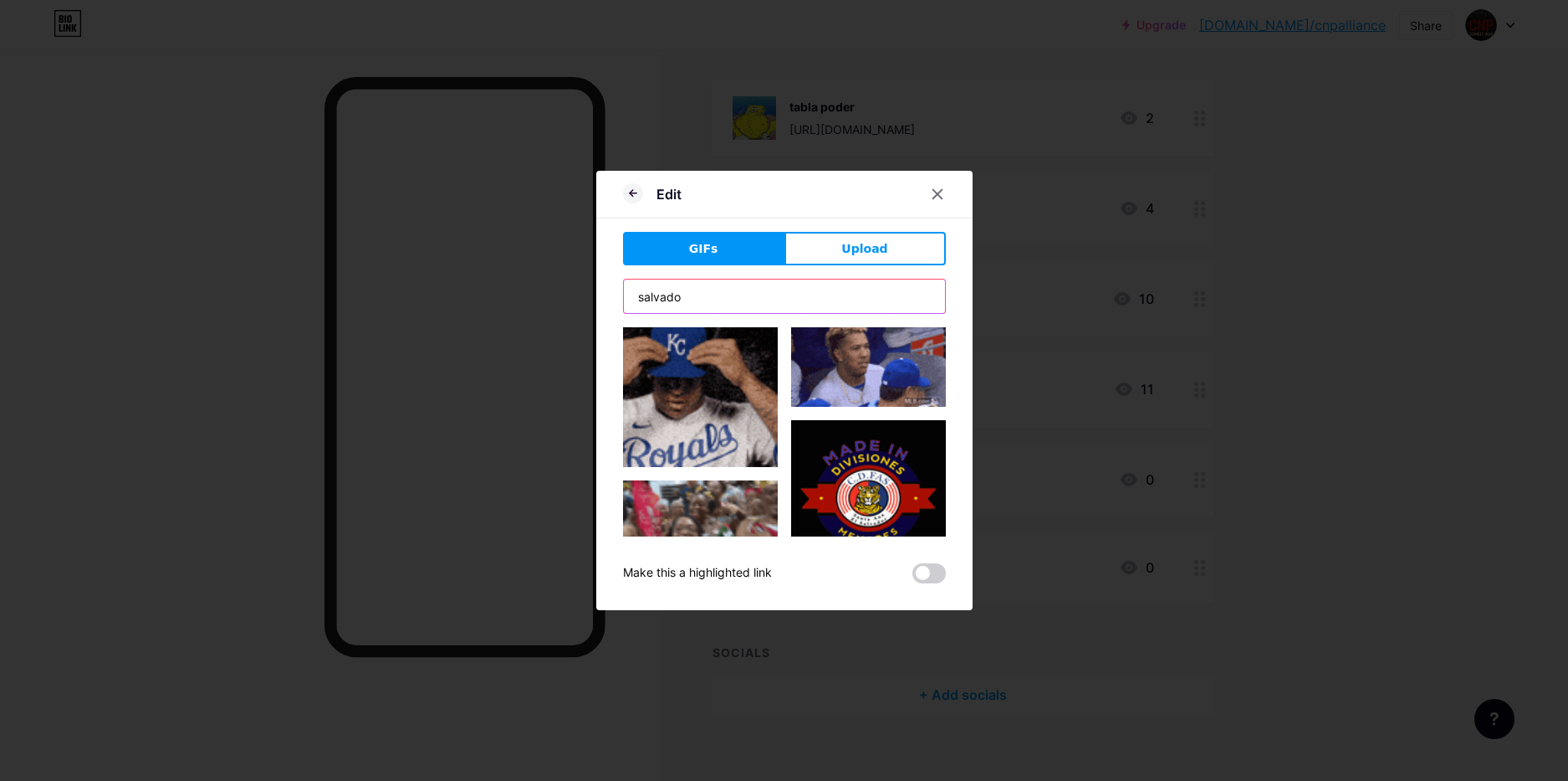
click at [695, 298] on input "salvado" at bounding box center [785, 296] width 321 height 33
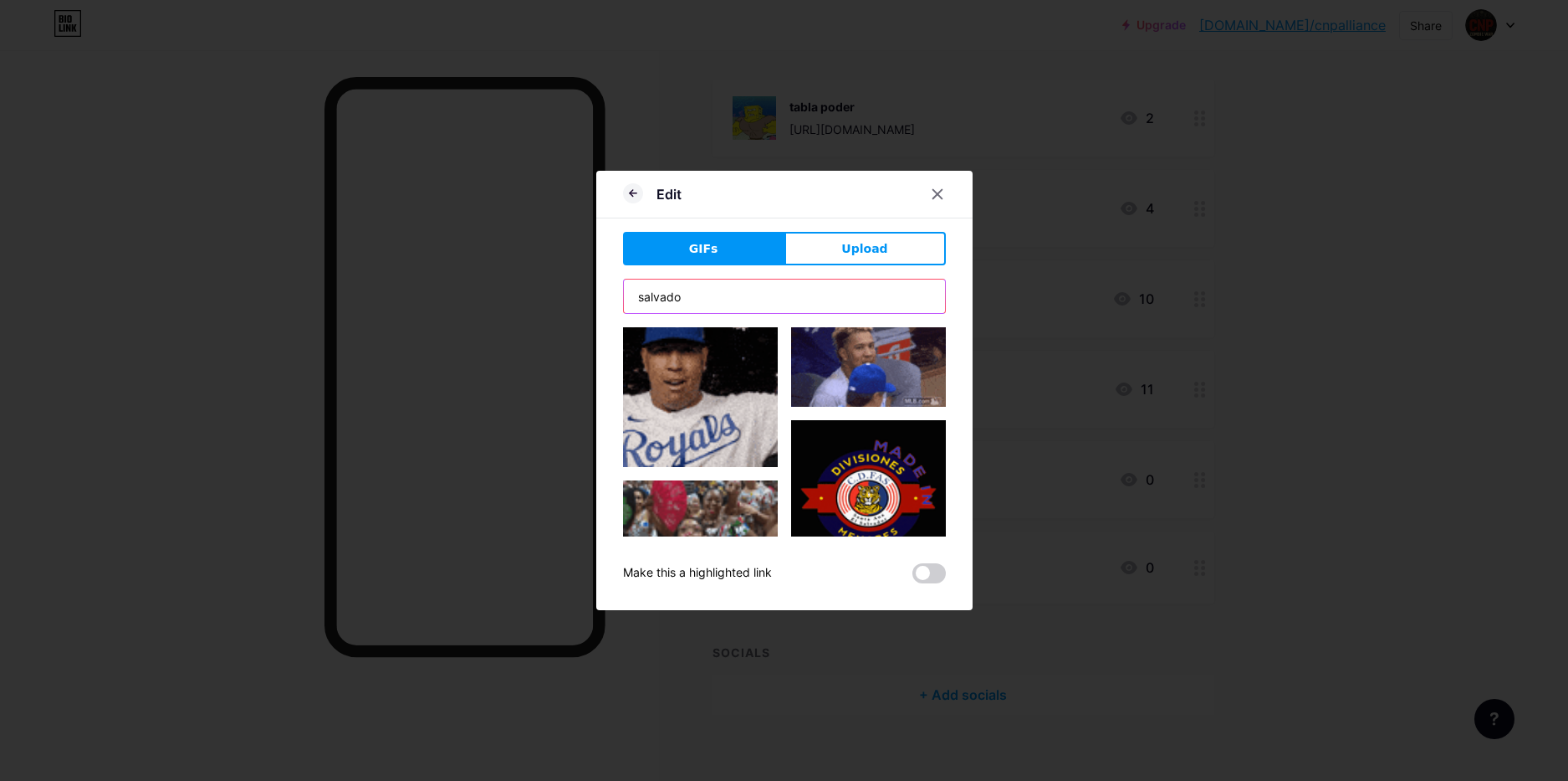
click at [695, 298] on input "salvado" at bounding box center [785, 296] width 321 height 33
type input "s"
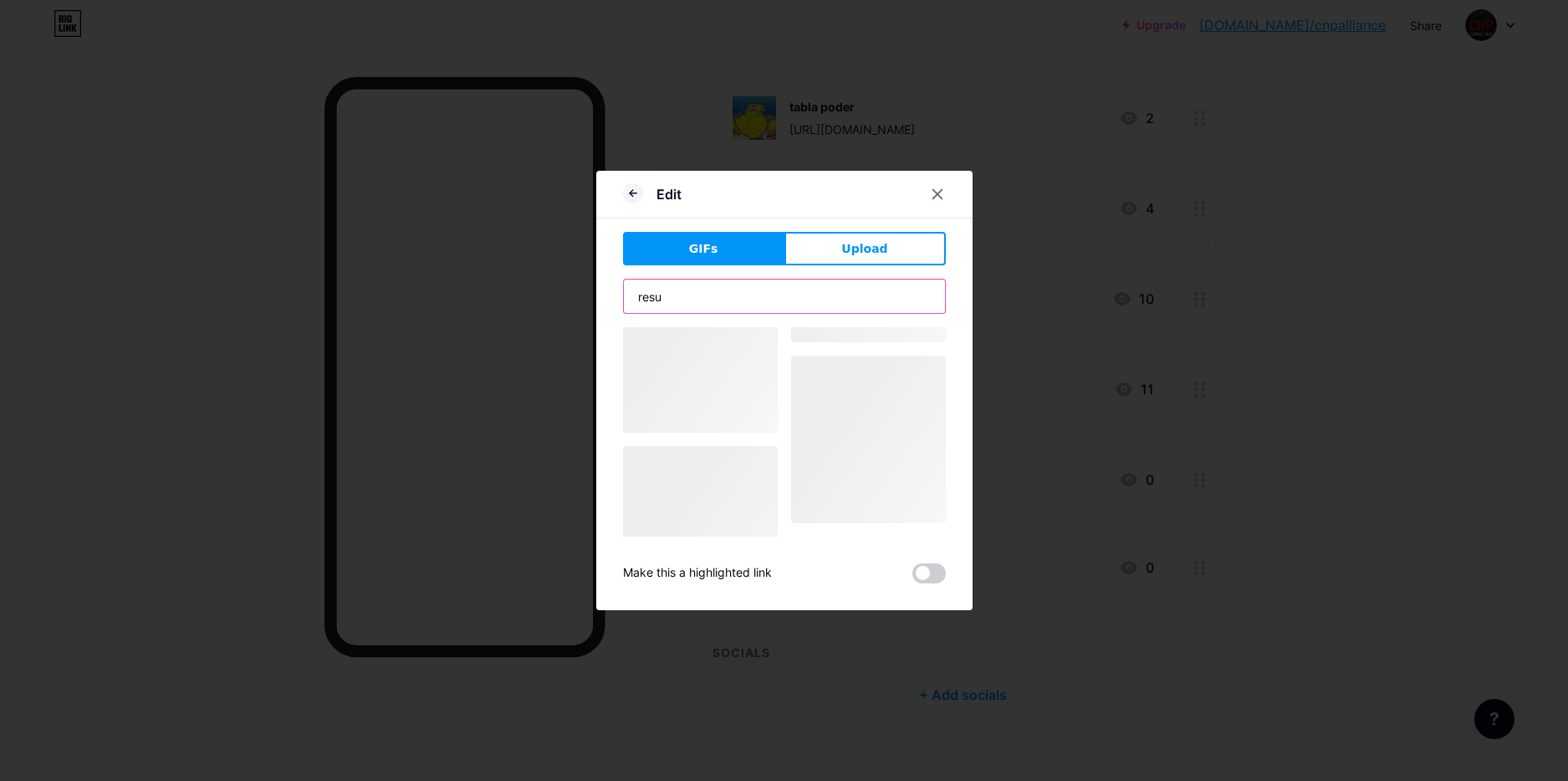
scroll to position [0, 0]
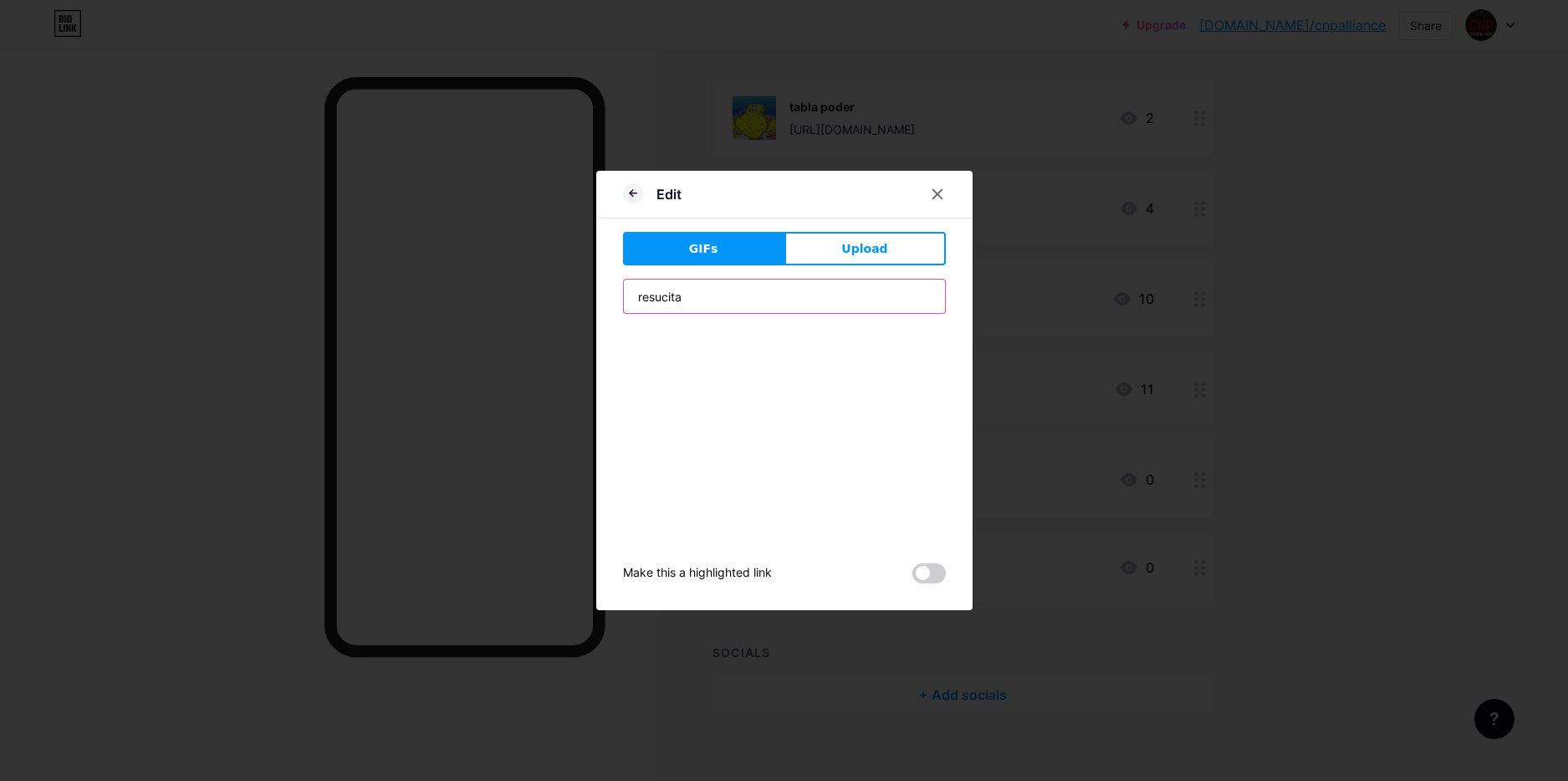
click at [707, 300] on input "resucita" at bounding box center [785, 296] width 321 height 33
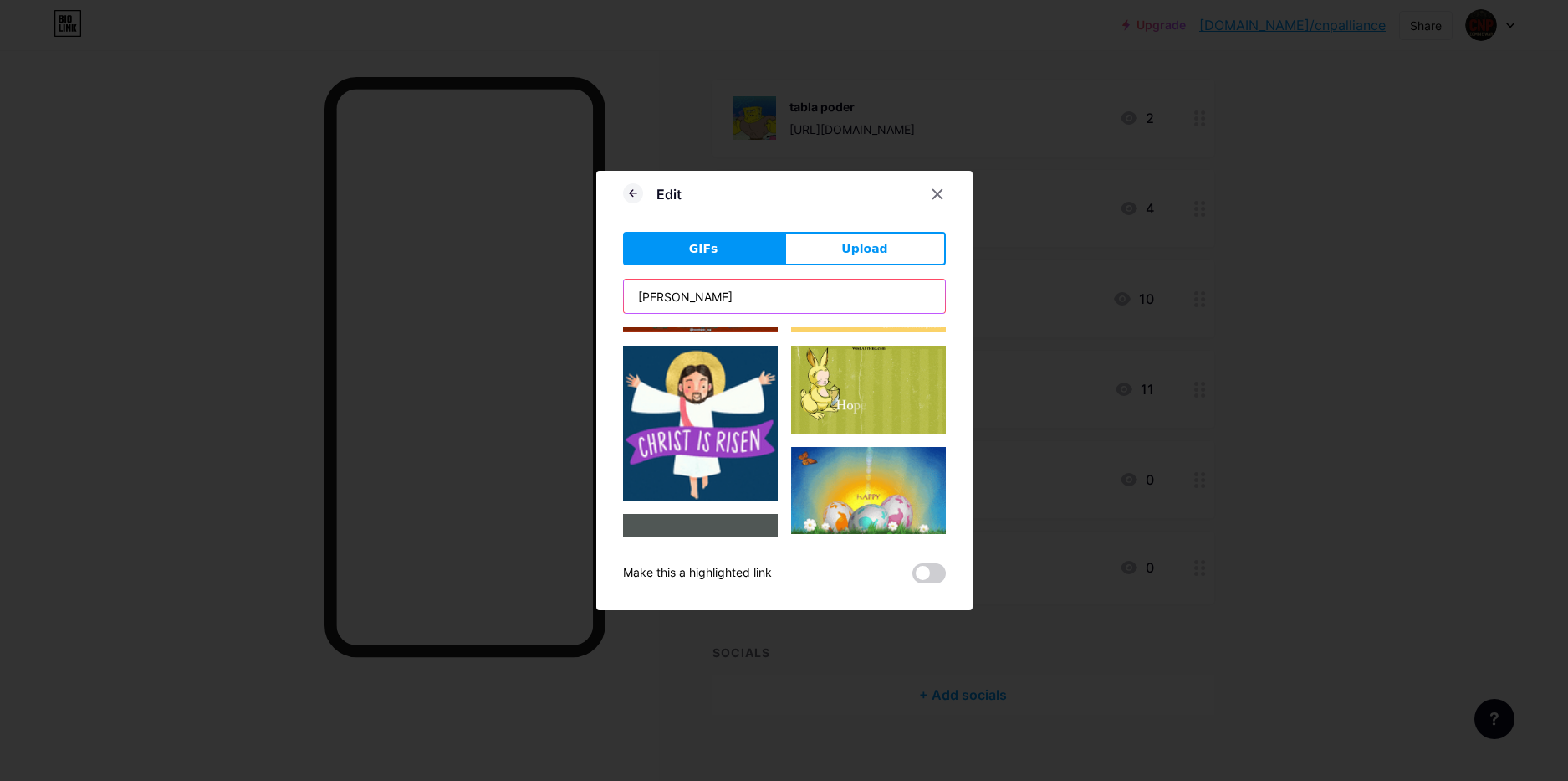
scroll to position [362, 0]
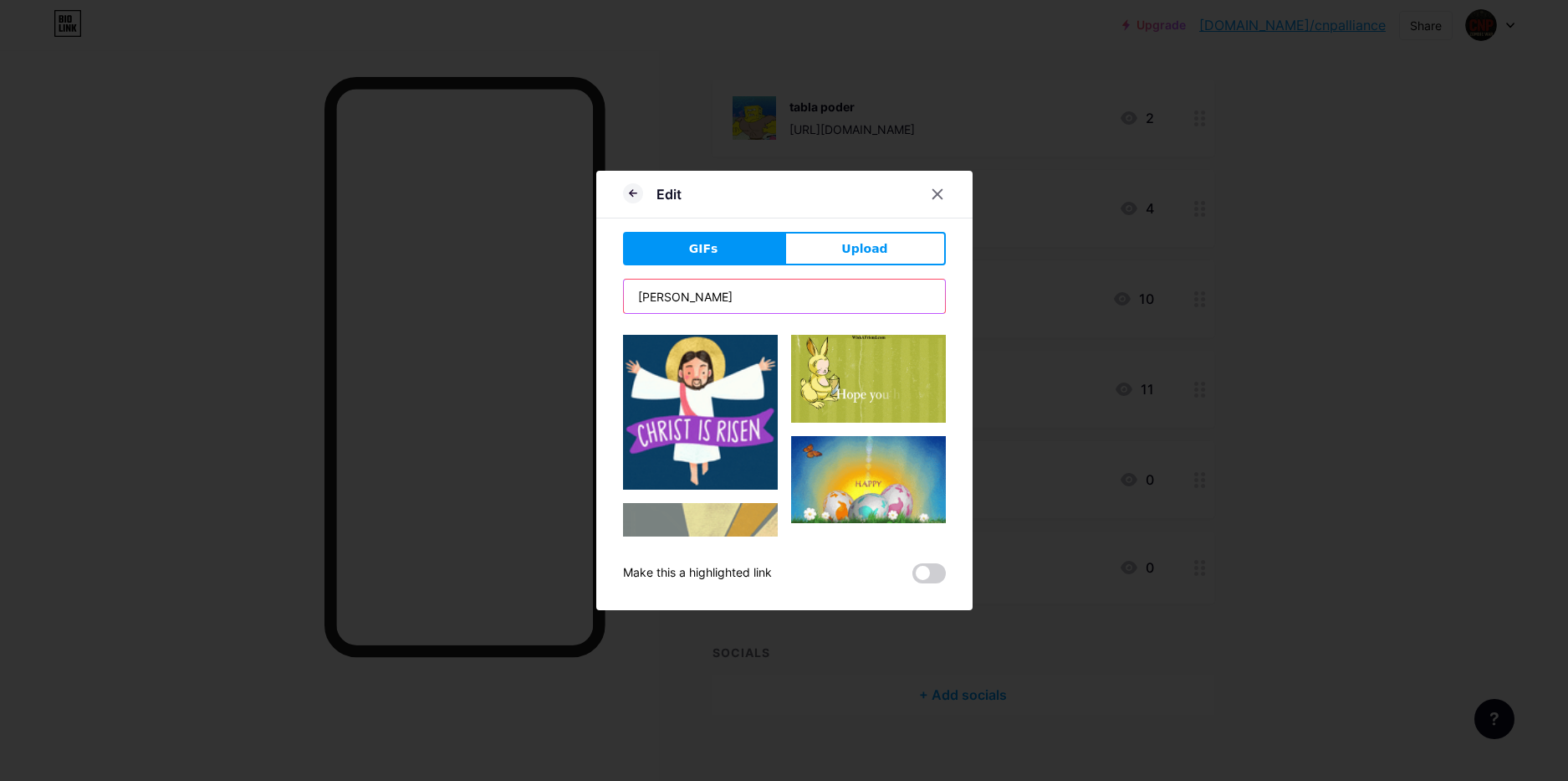
click at [688, 291] on input "[PERSON_NAME]" at bounding box center [785, 296] width 321 height 33
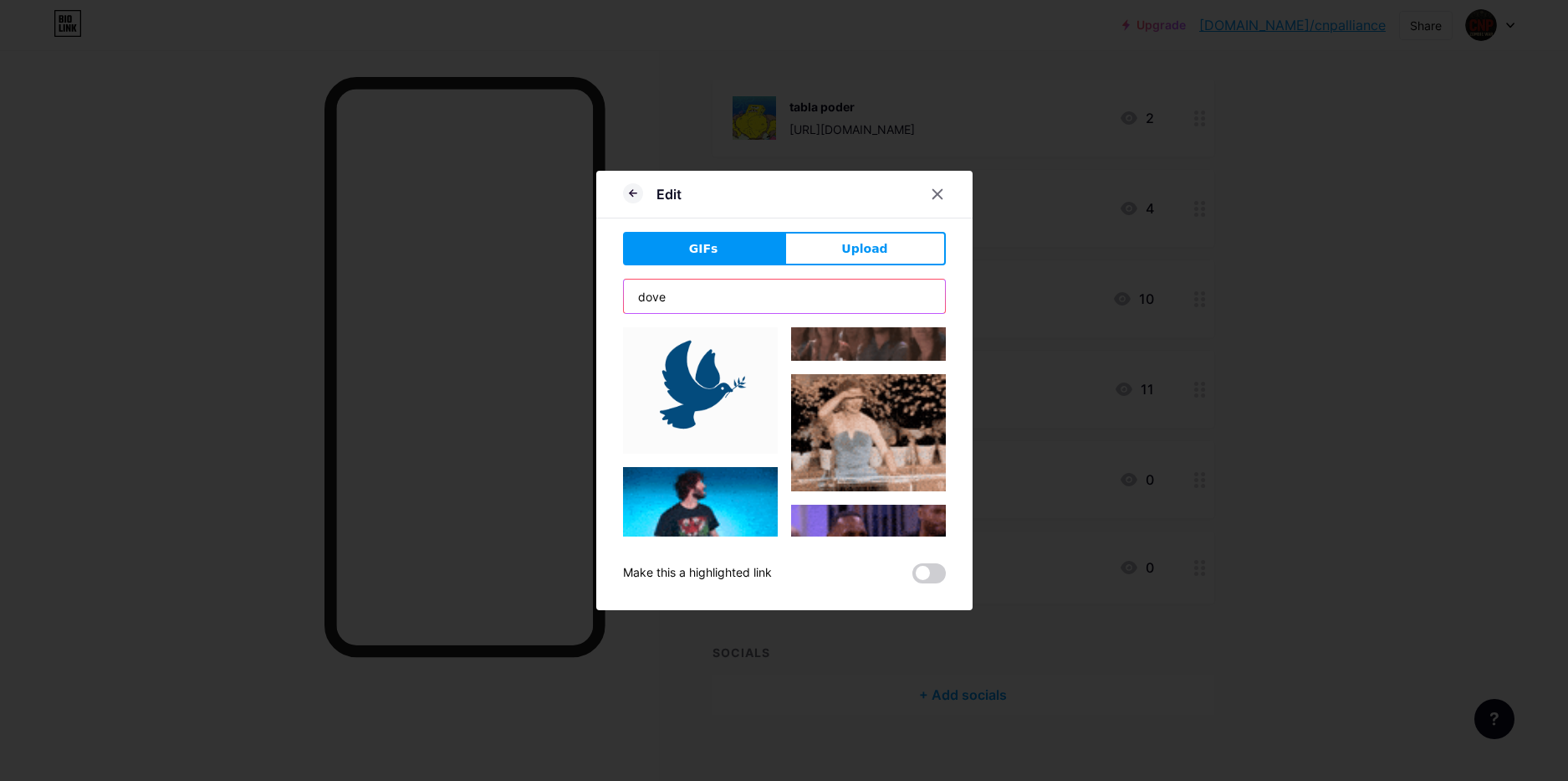
scroll to position [553, 0]
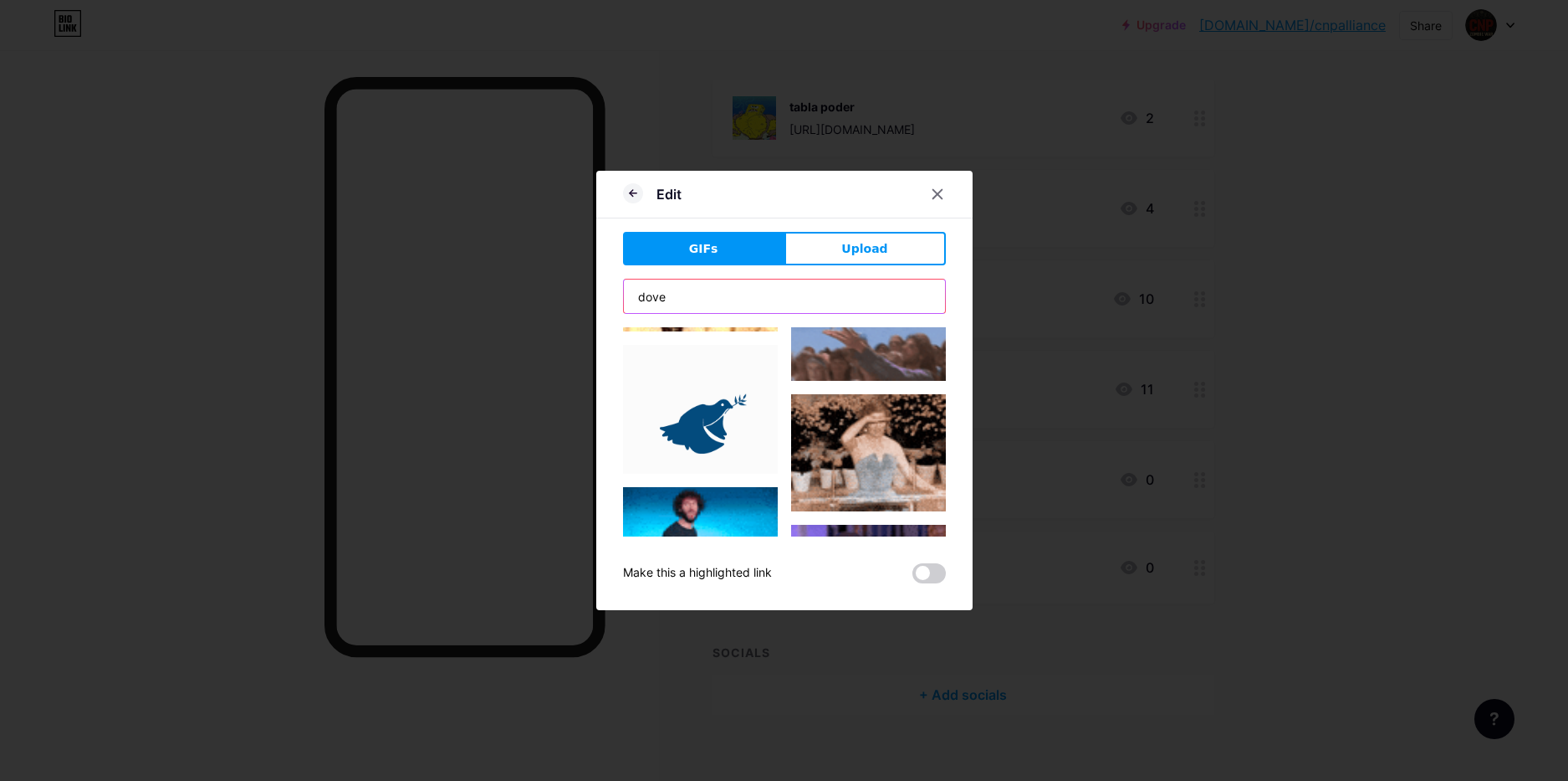
type input "dove"
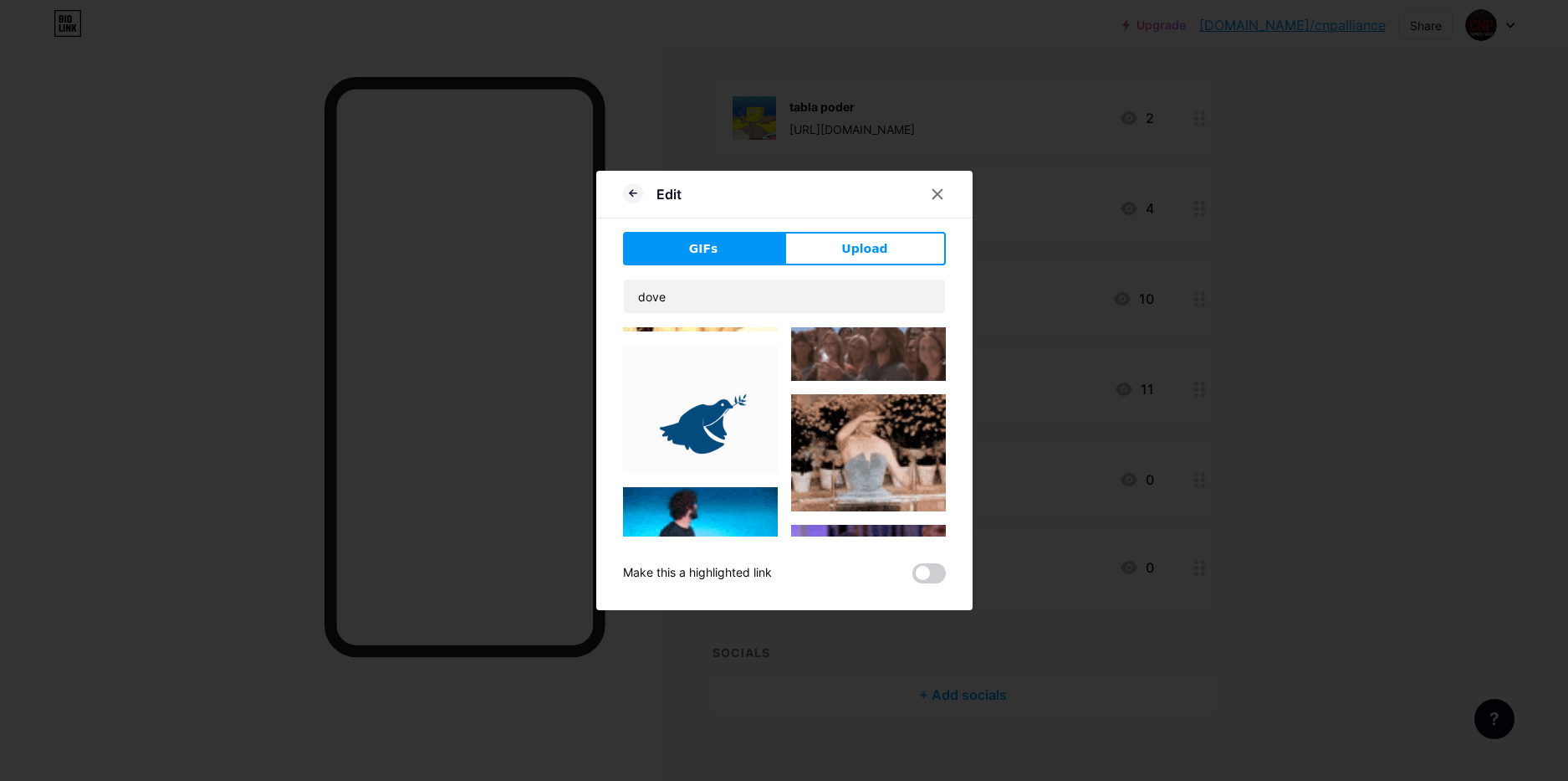
click at [701, 409] on img at bounding box center [701, 408] width 155 height 128
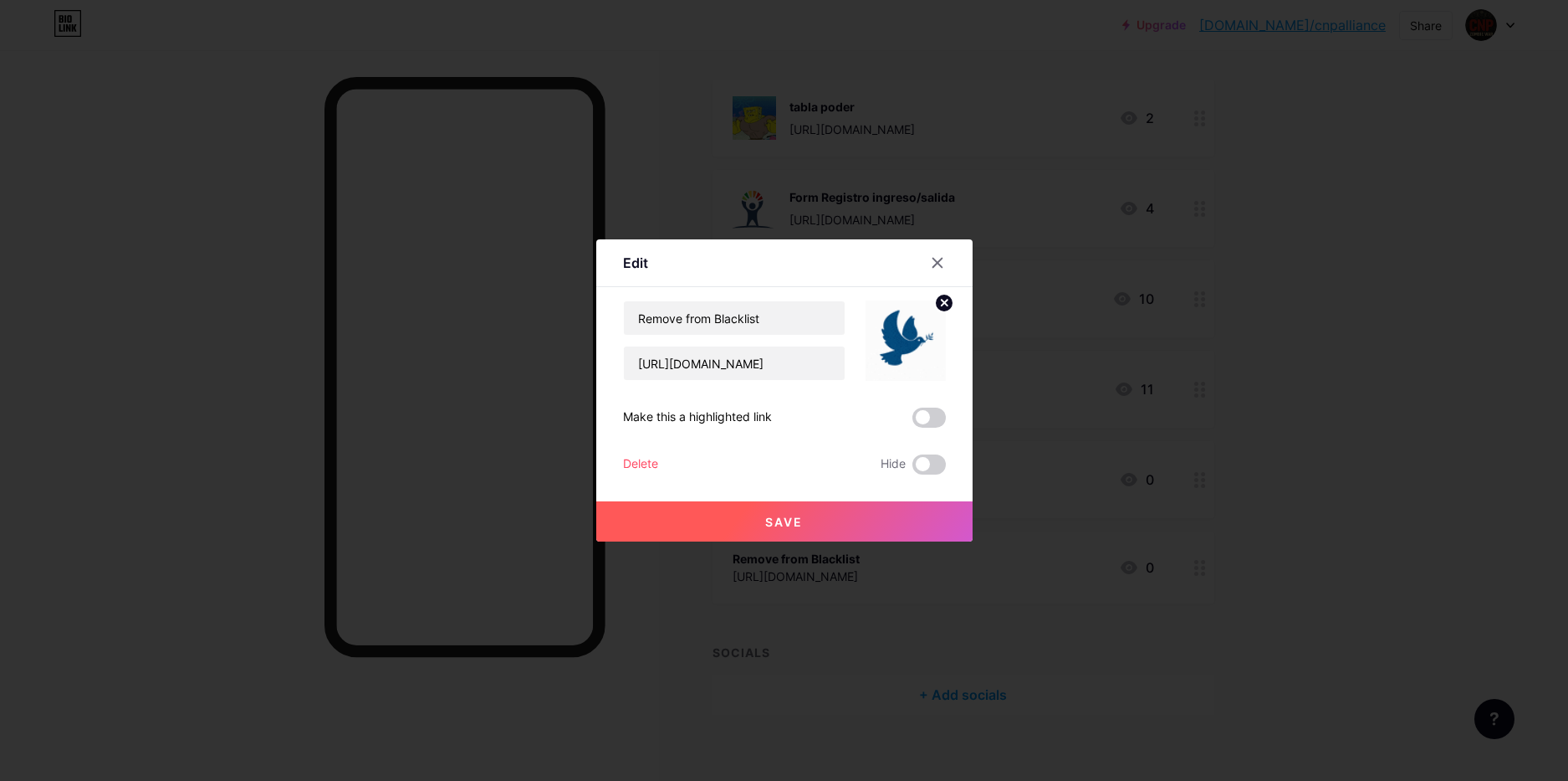
click at [787, 512] on button "Save" at bounding box center [784, 521] width 377 height 40
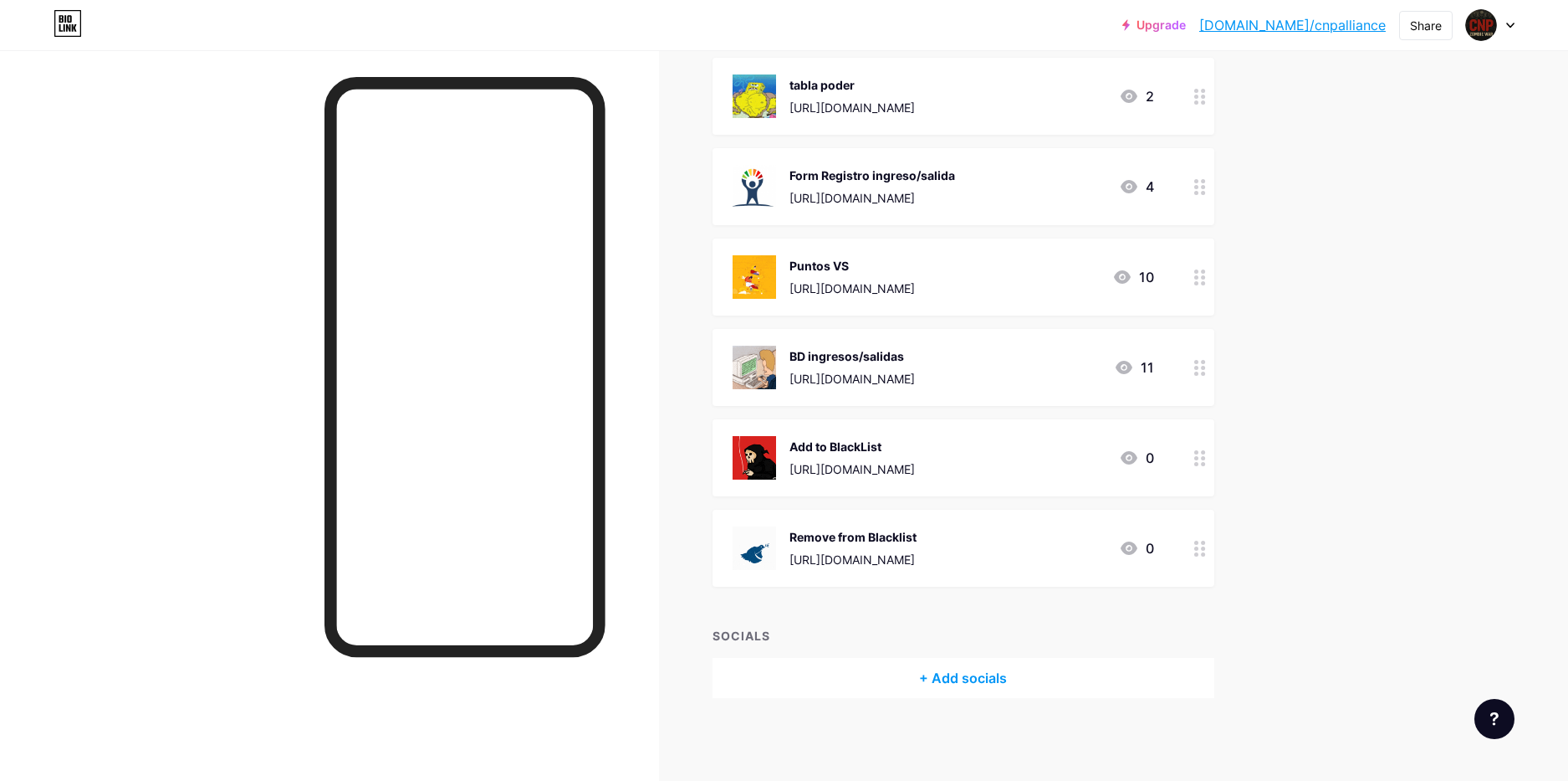
scroll to position [0, 0]
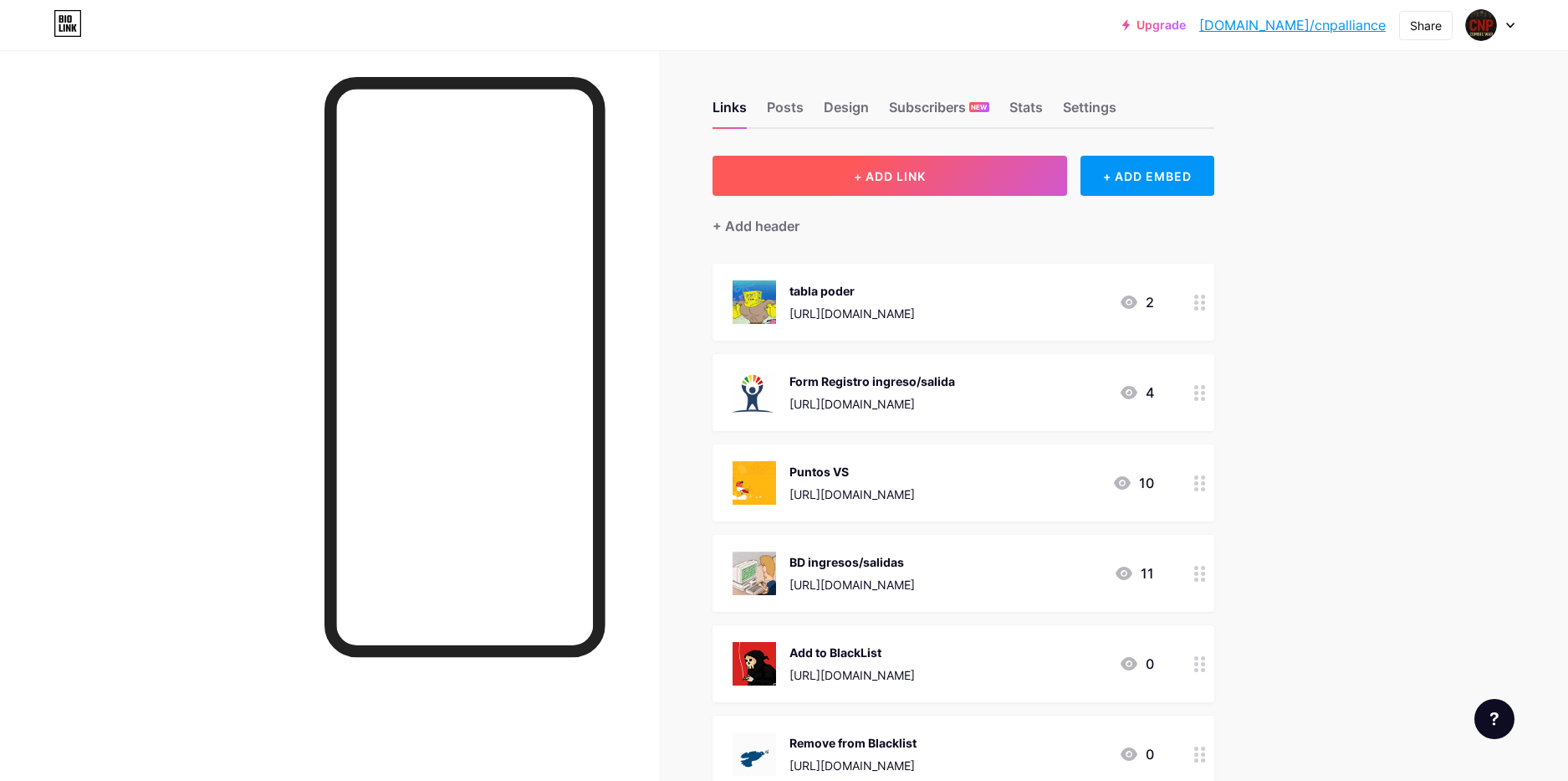
click at [876, 177] on span "+ ADD LINK" at bounding box center [889, 176] width 72 height 14
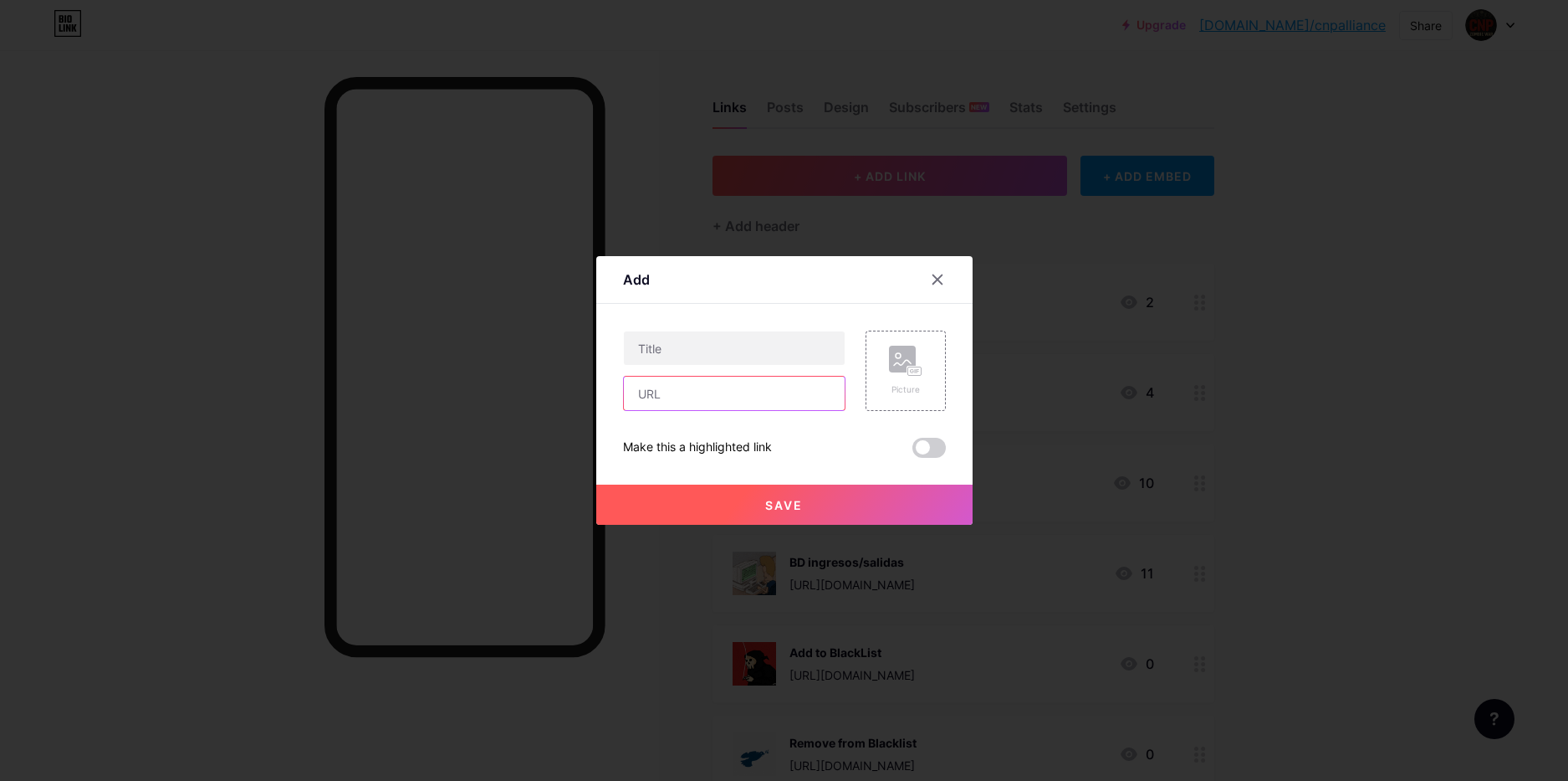
click at [737, 401] on input "text" at bounding box center [735, 393] width 221 height 33
paste input "[URL][DOMAIN_NAME]"
type input "[URL][DOMAIN_NAME]"
click at [729, 353] on input "text" at bounding box center [735, 348] width 221 height 33
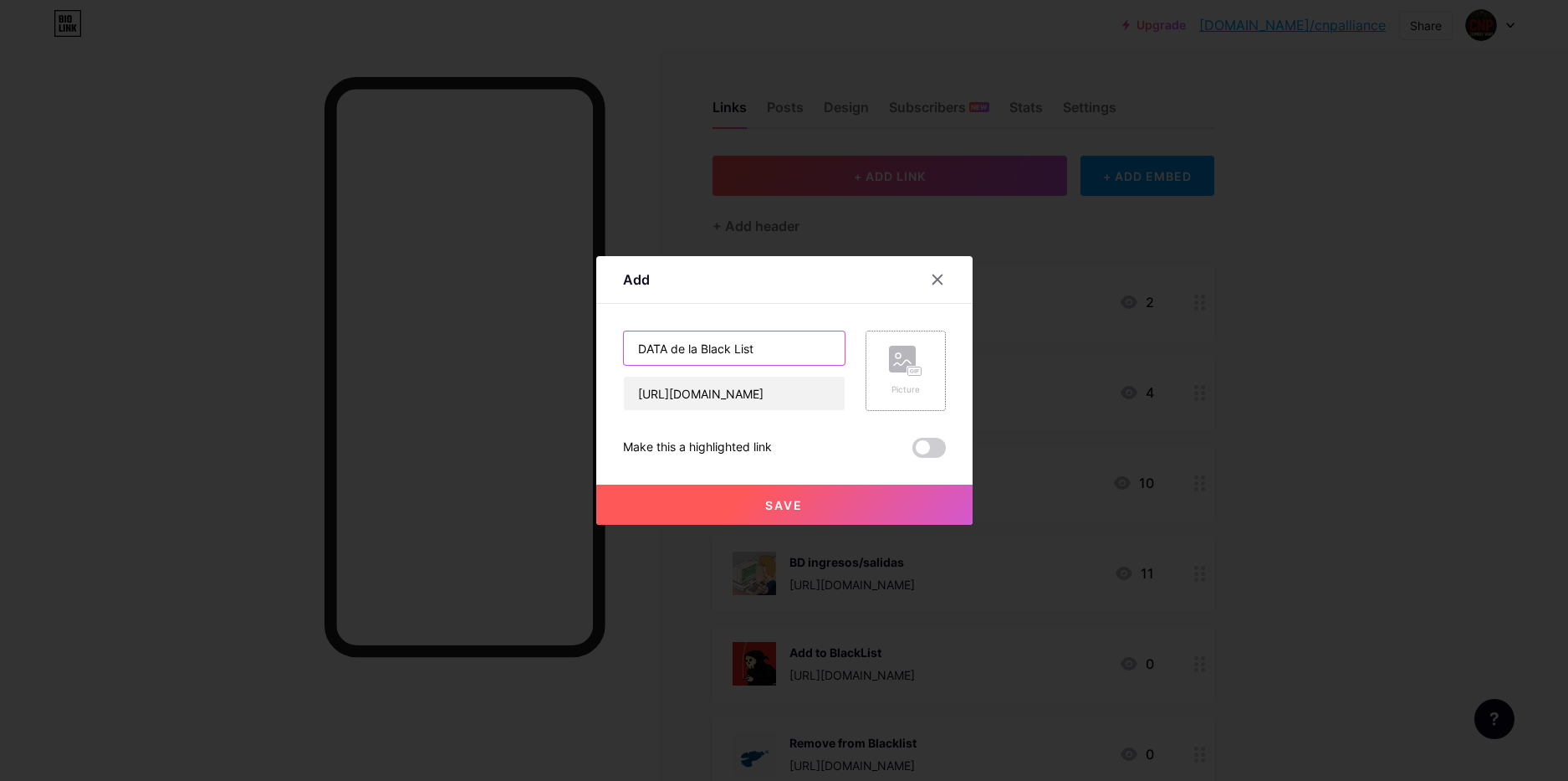
type input "DATA de la Black List"
click at [929, 385] on div "Picture" at bounding box center [906, 371] width 80 height 80
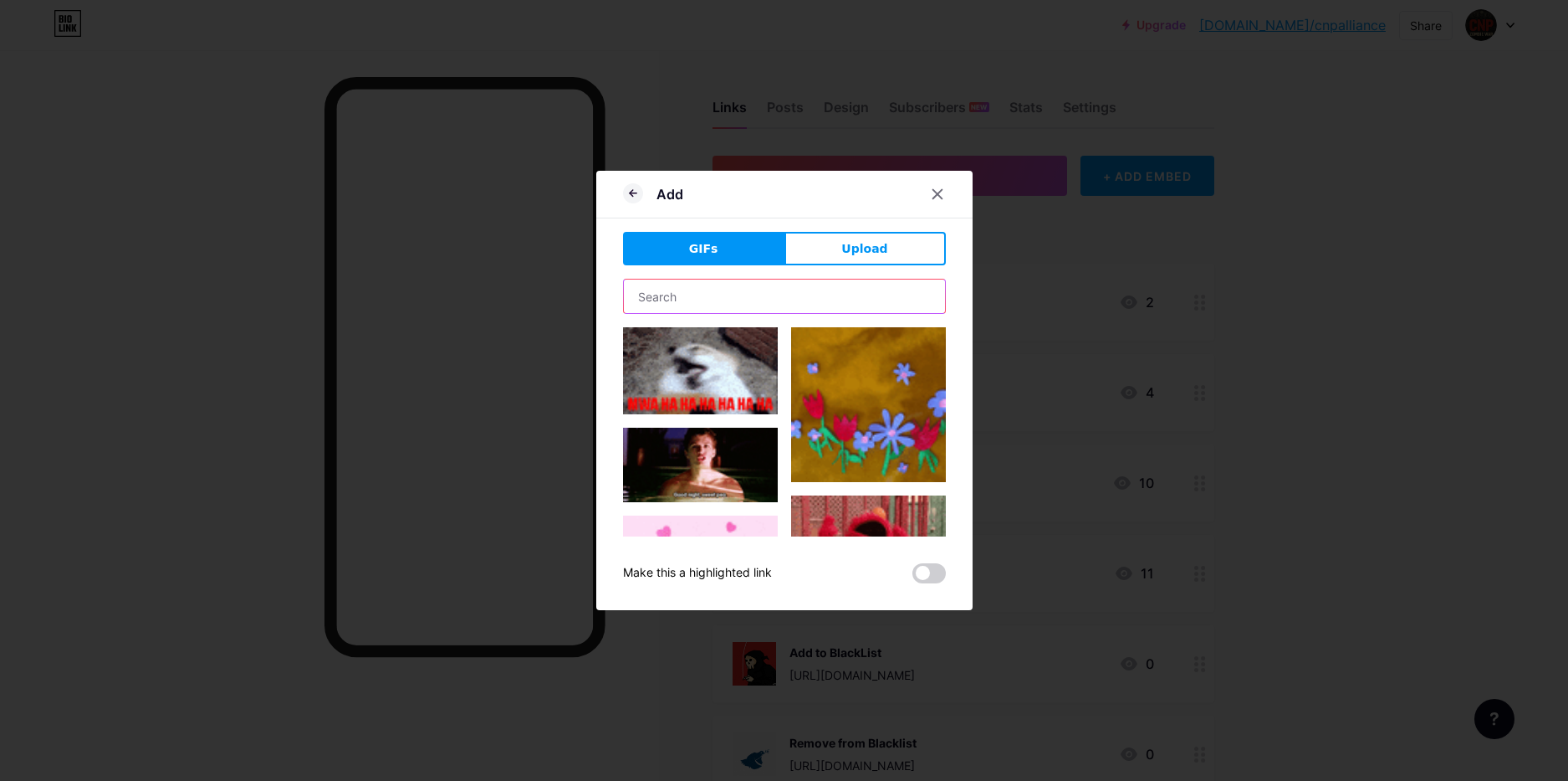
click at [691, 288] on input "text" at bounding box center [785, 296] width 321 height 33
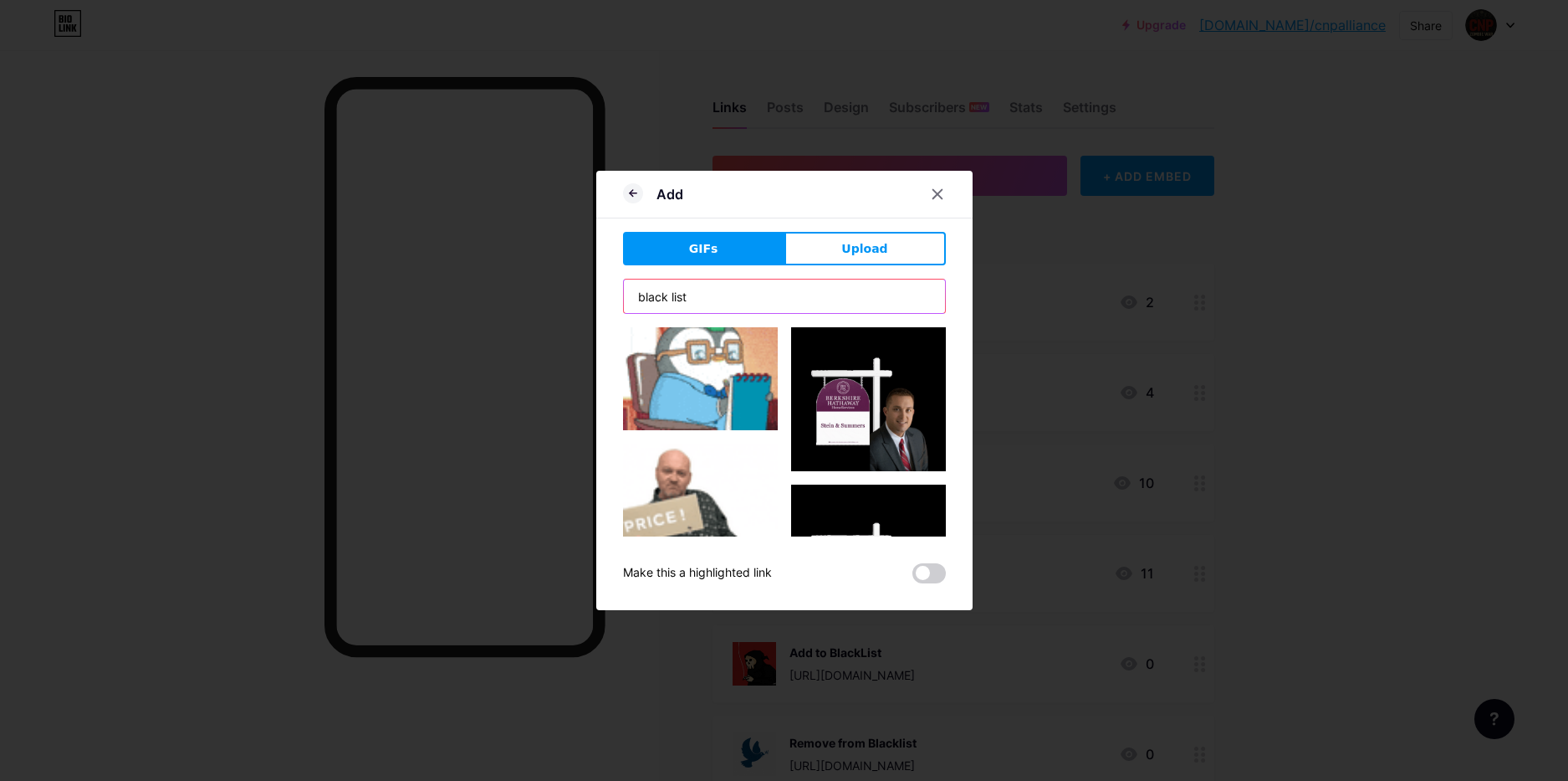
scroll to position [825, 0]
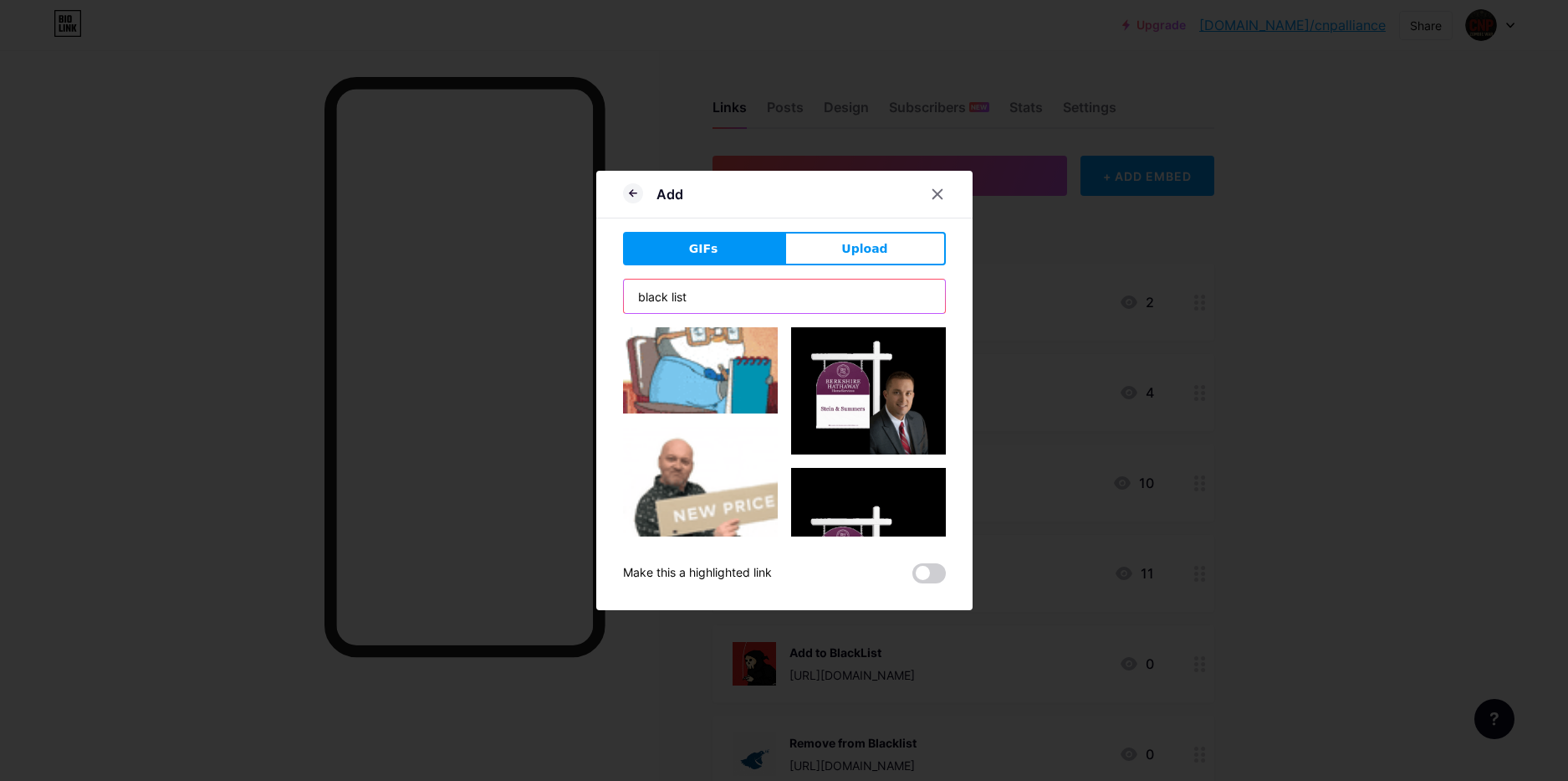
drag, startPoint x: 719, startPoint y: 298, endPoint x: 544, endPoint y: 286, distance: 175.4
click at [624, 286] on input "black list" at bounding box center [785, 296] width 321 height 33
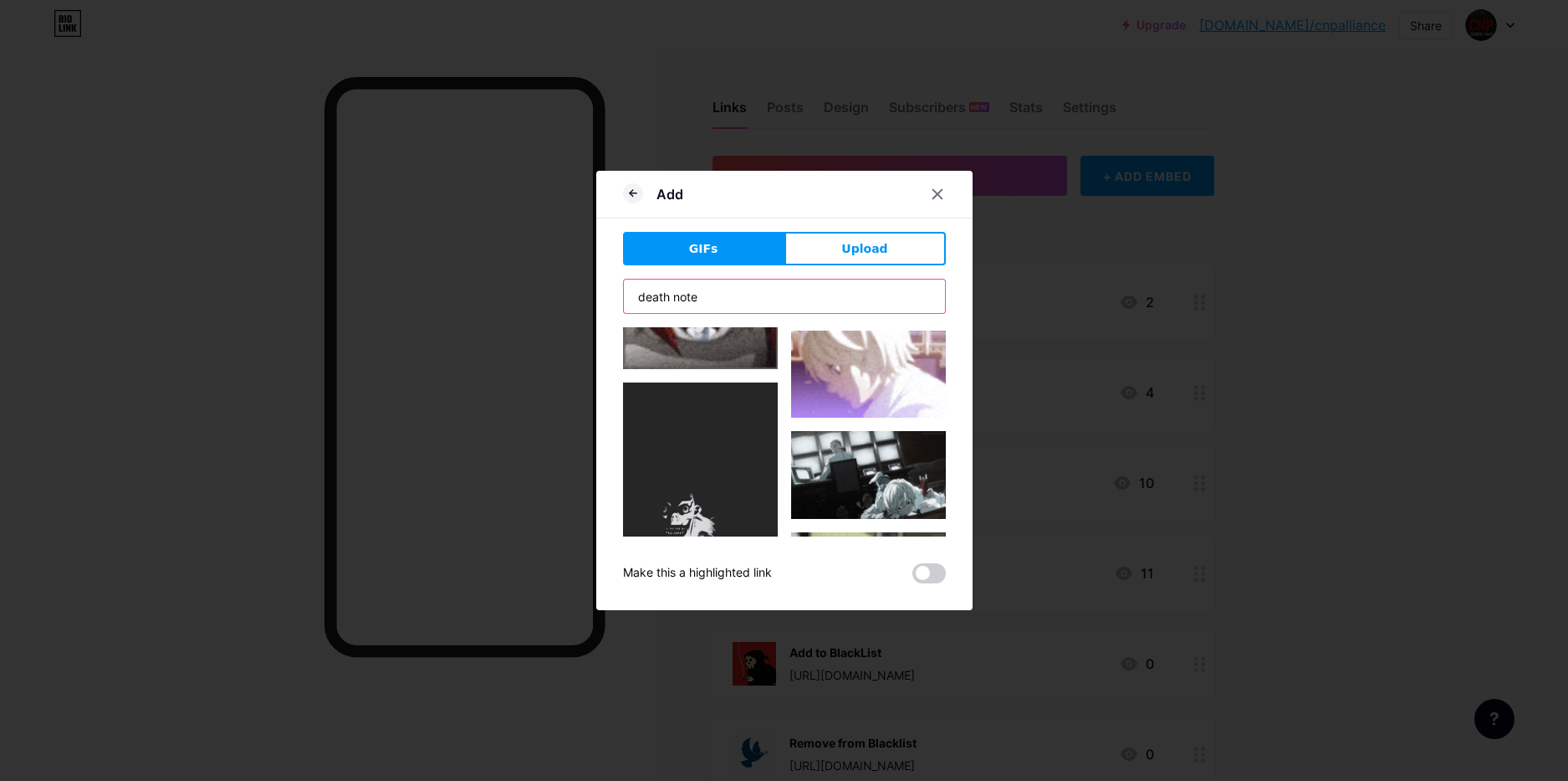
scroll to position [0, 0]
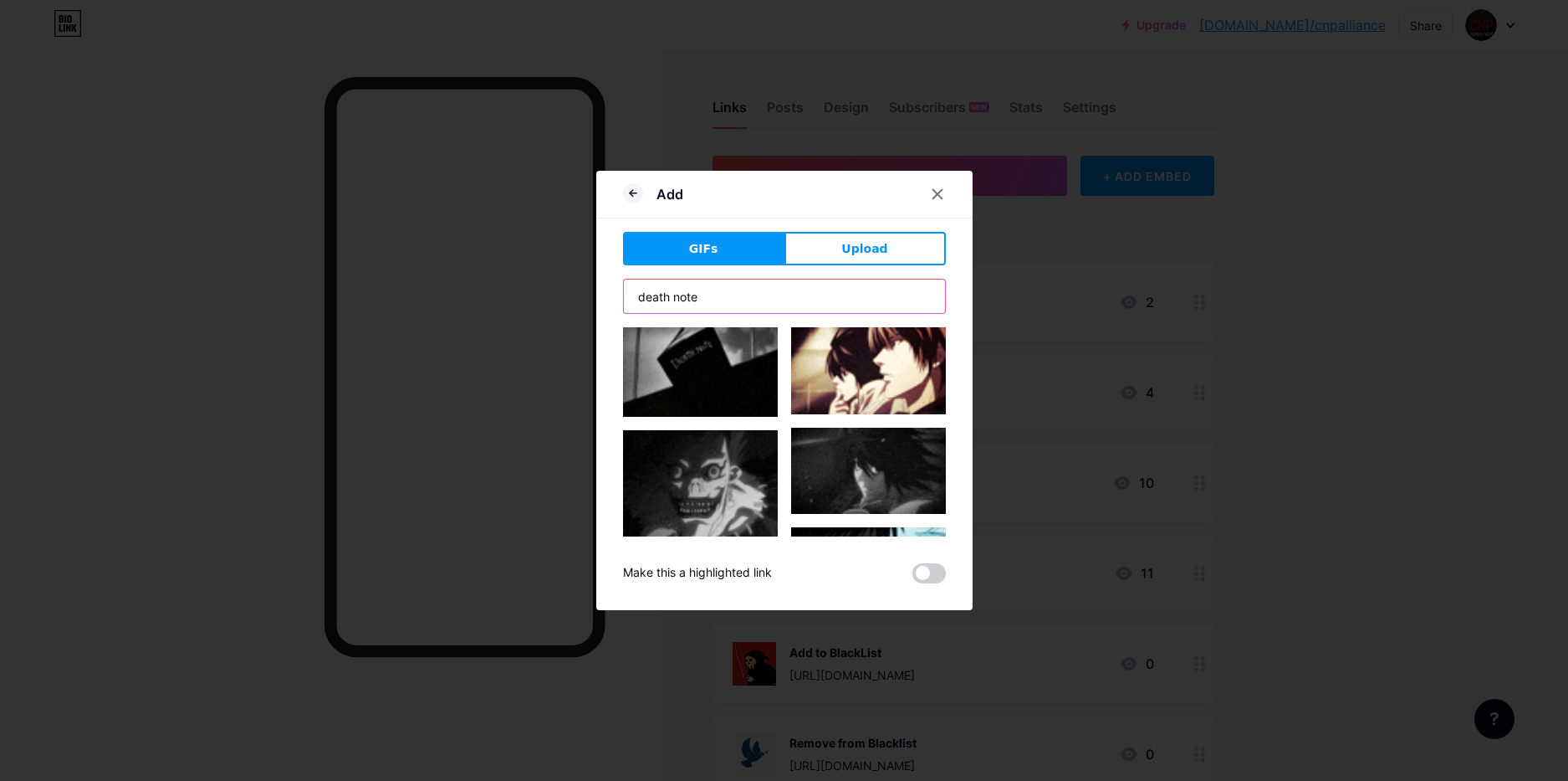
type input "death note"
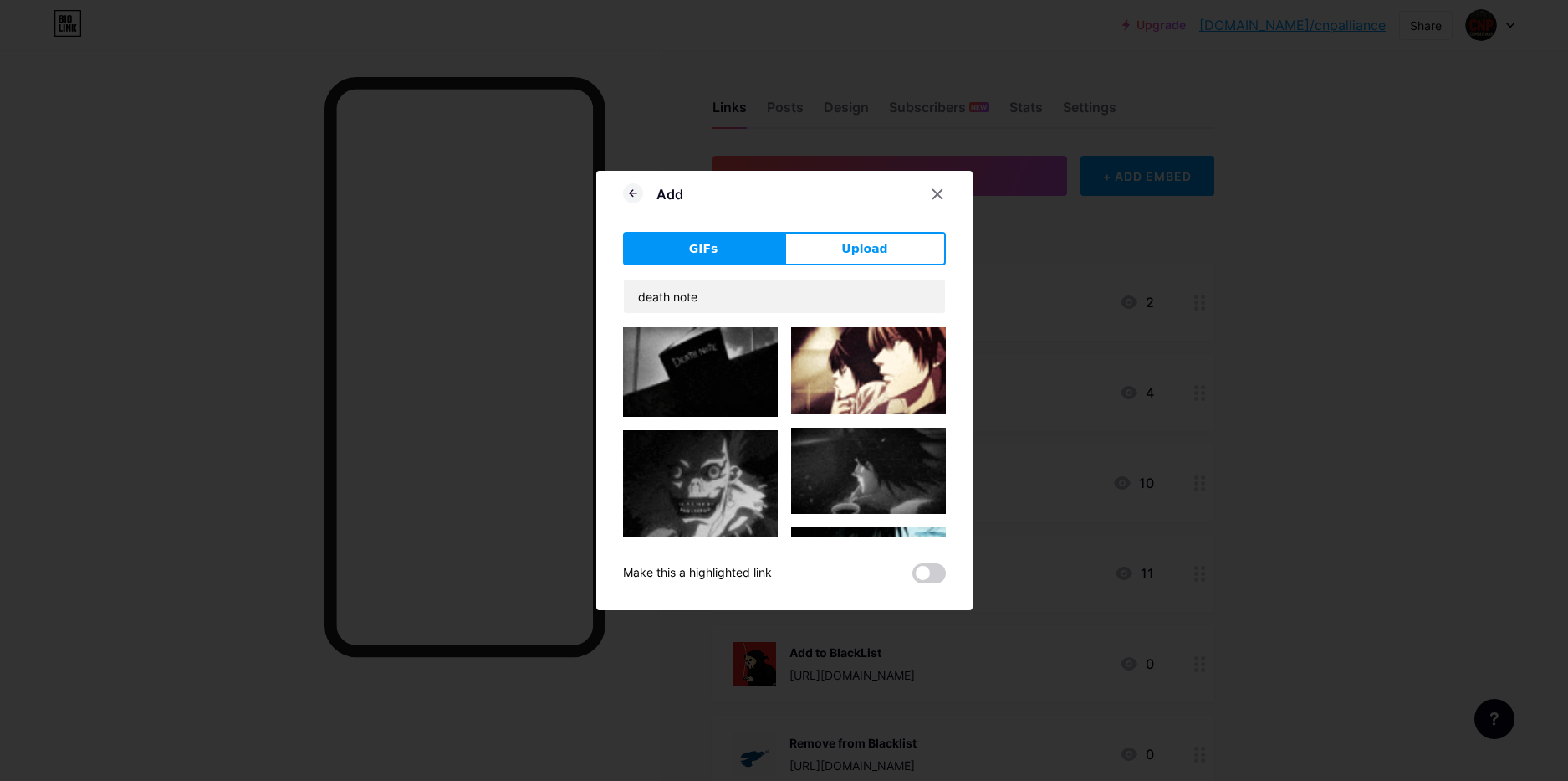
click at [718, 382] on img at bounding box center [701, 372] width 155 height 89
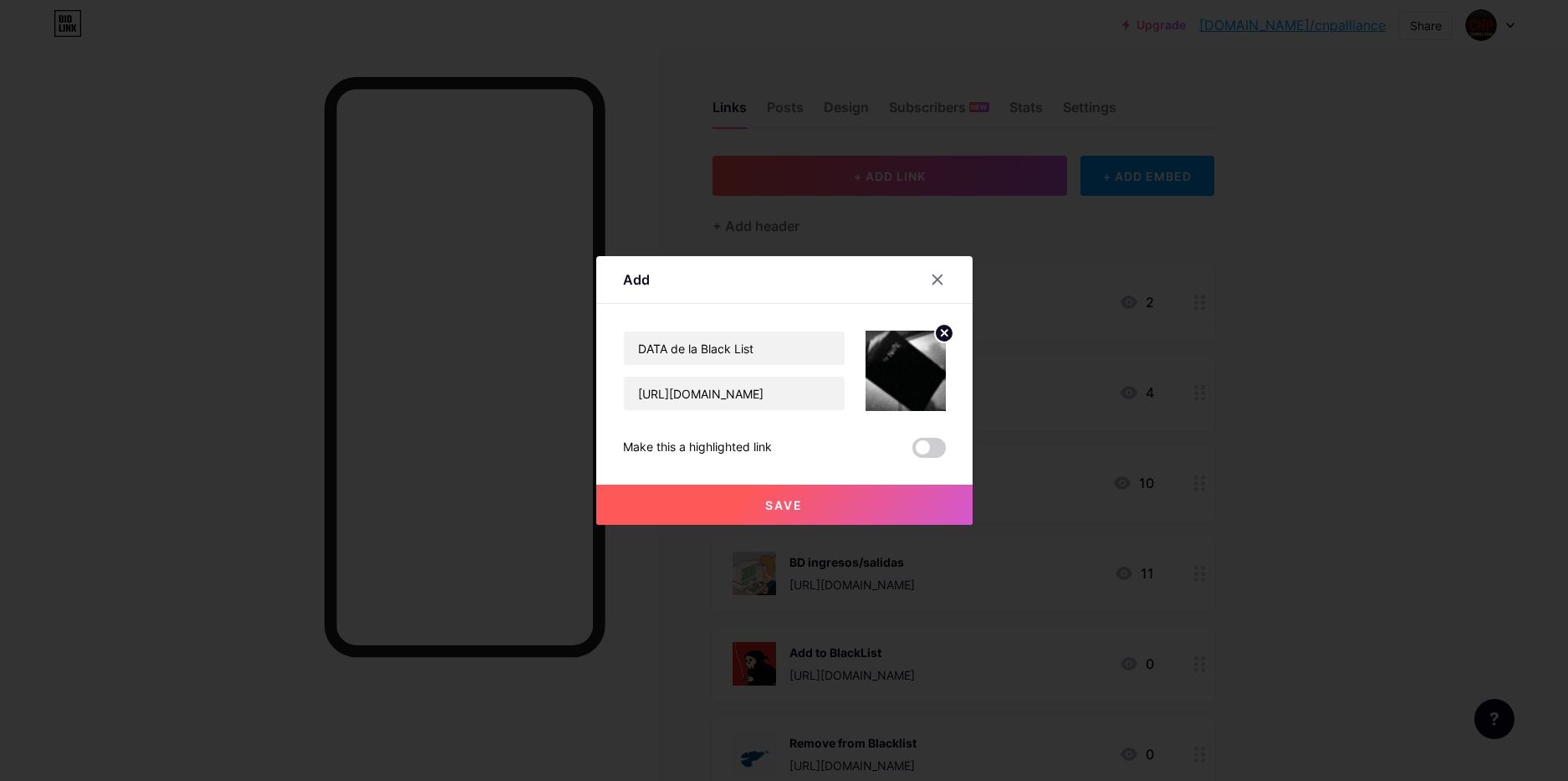
click at [792, 508] on span "Save" at bounding box center [784, 505] width 37 height 14
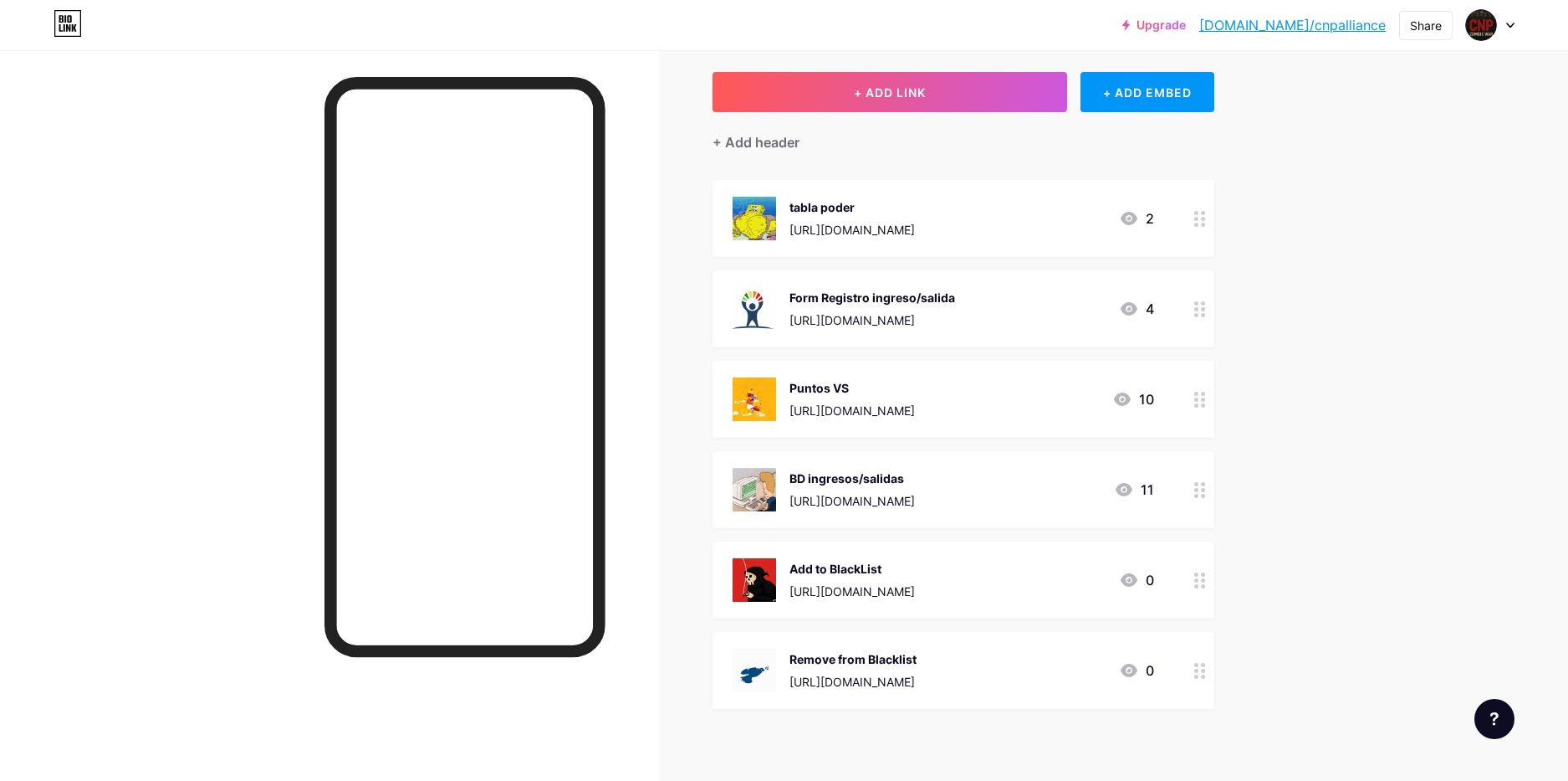
scroll to position [151, 0]
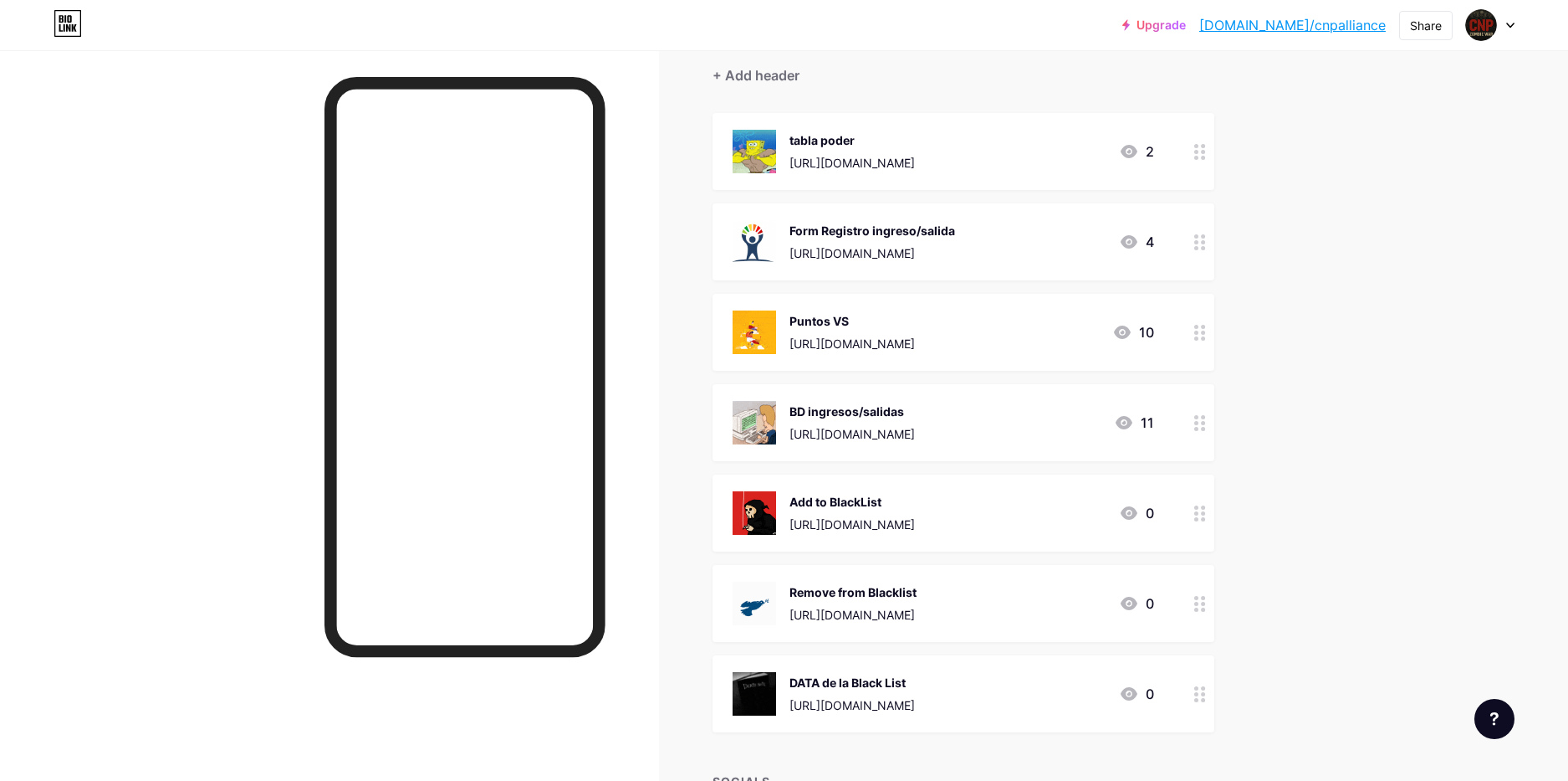
click at [1403, 581] on div "Upgrade [DOMAIN_NAME]/cnpall... [DOMAIN_NAME]/cnpalliance Share Switch accounts…" at bounding box center [784, 388] width 1568 height 1078
